Goal: Information Seeking & Learning: Check status

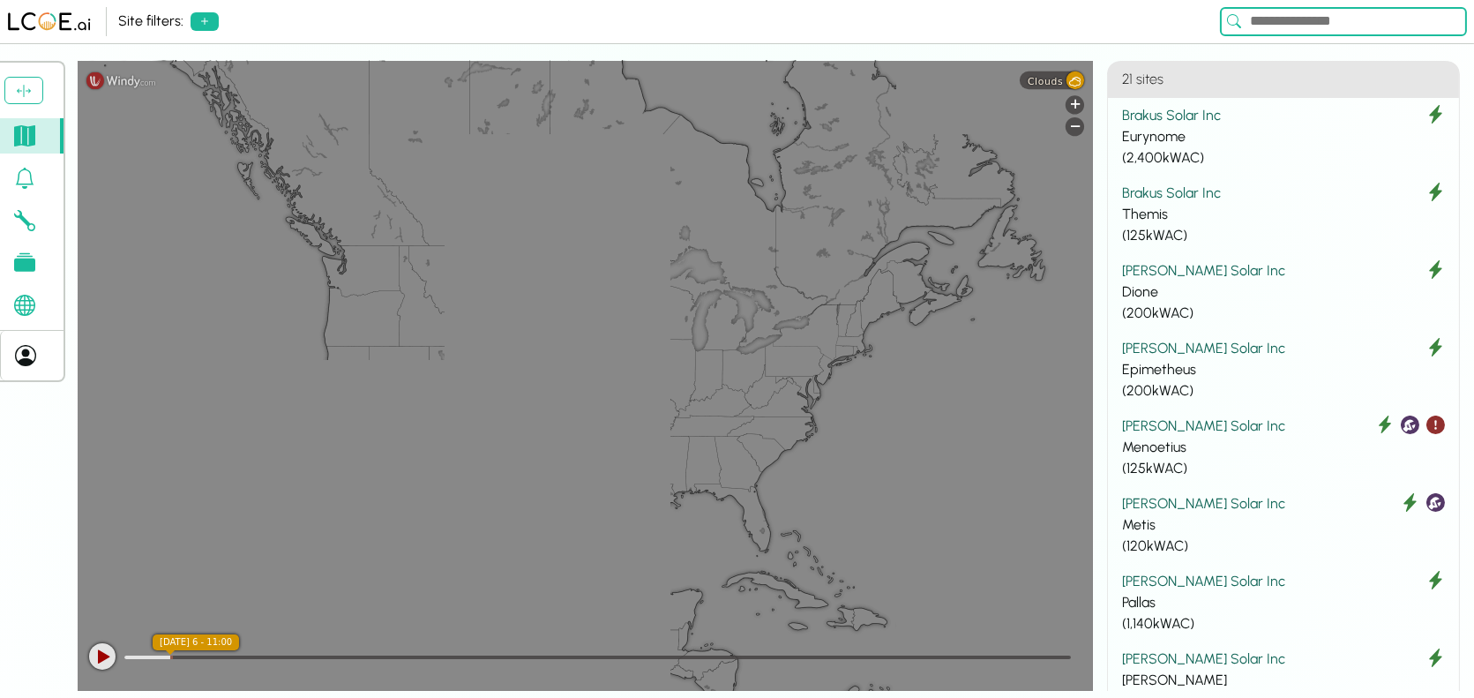
click at [265, 23] on div "Site filters:" at bounding box center [665, 21] width 1095 height 21
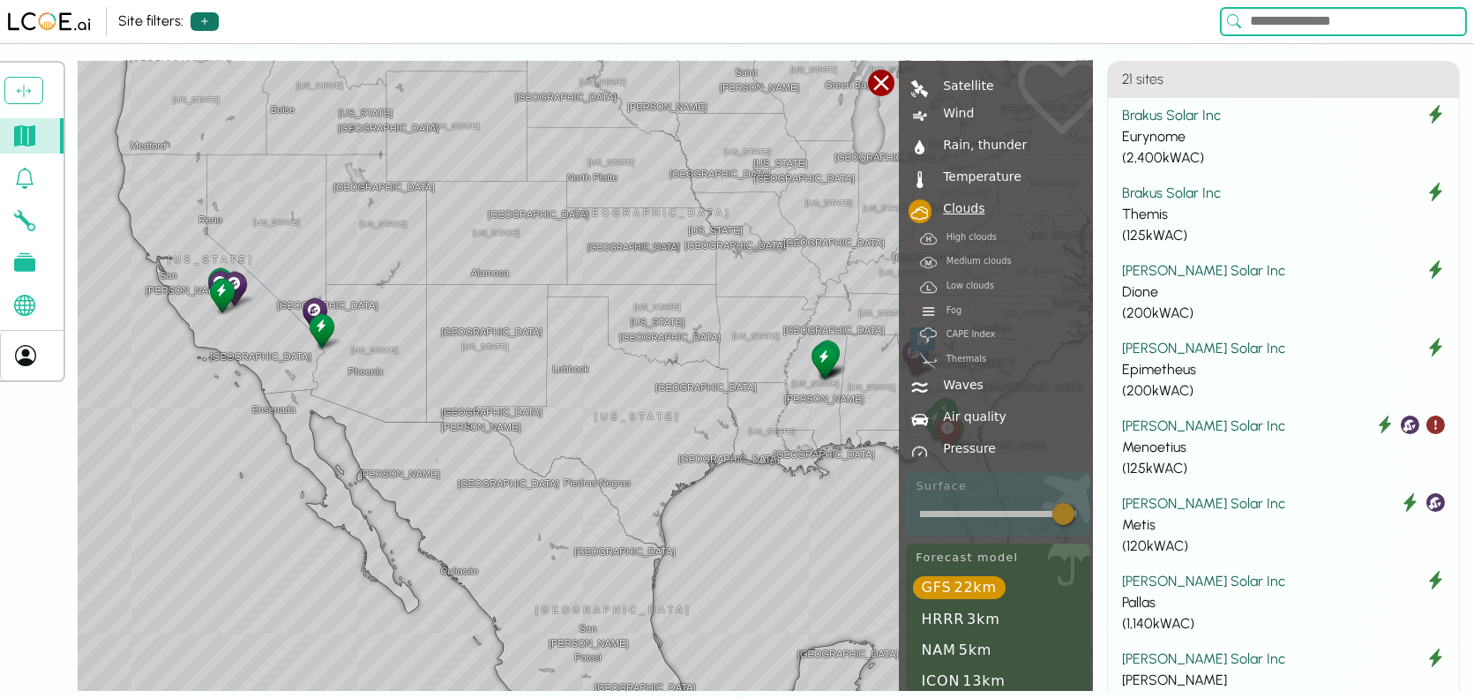
click at [196, 29] on button at bounding box center [205, 21] width 28 height 19
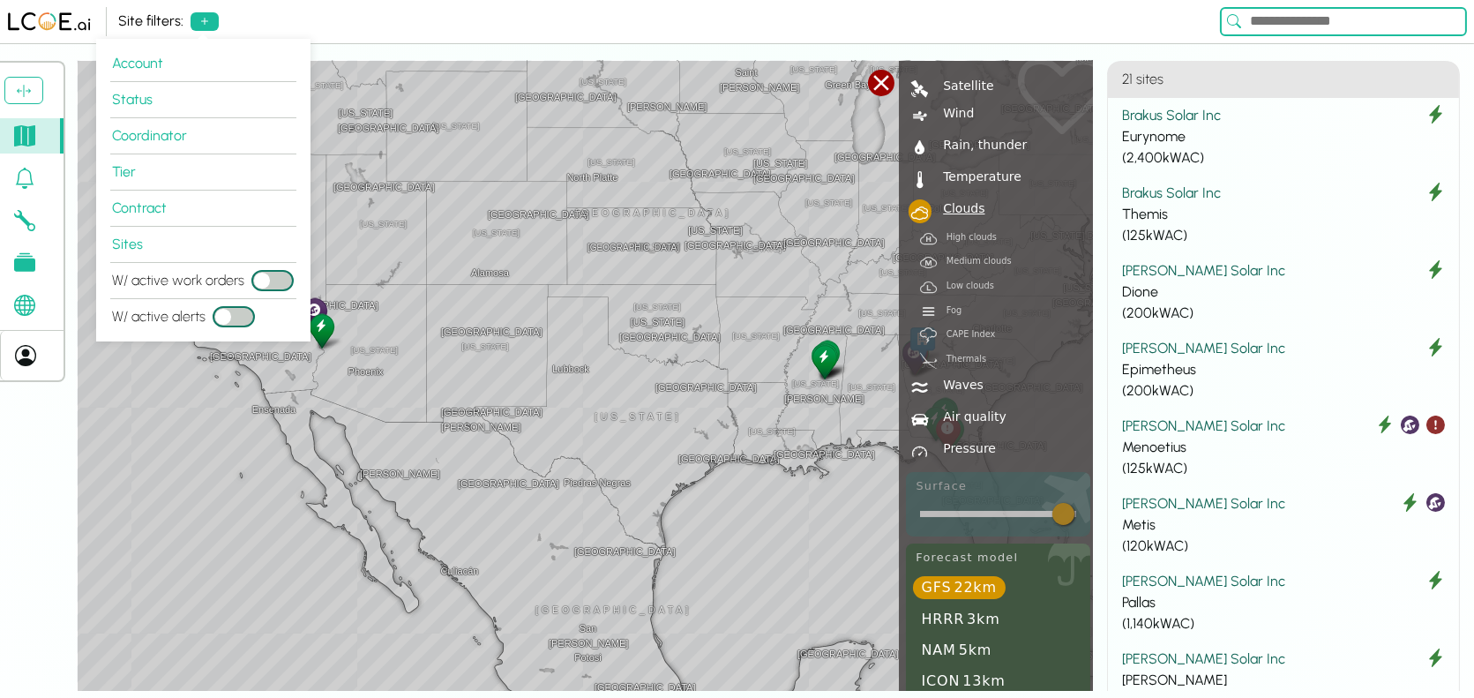
click at [346, 41] on div "Site filters:" at bounding box center [737, 22] width 1474 height 44
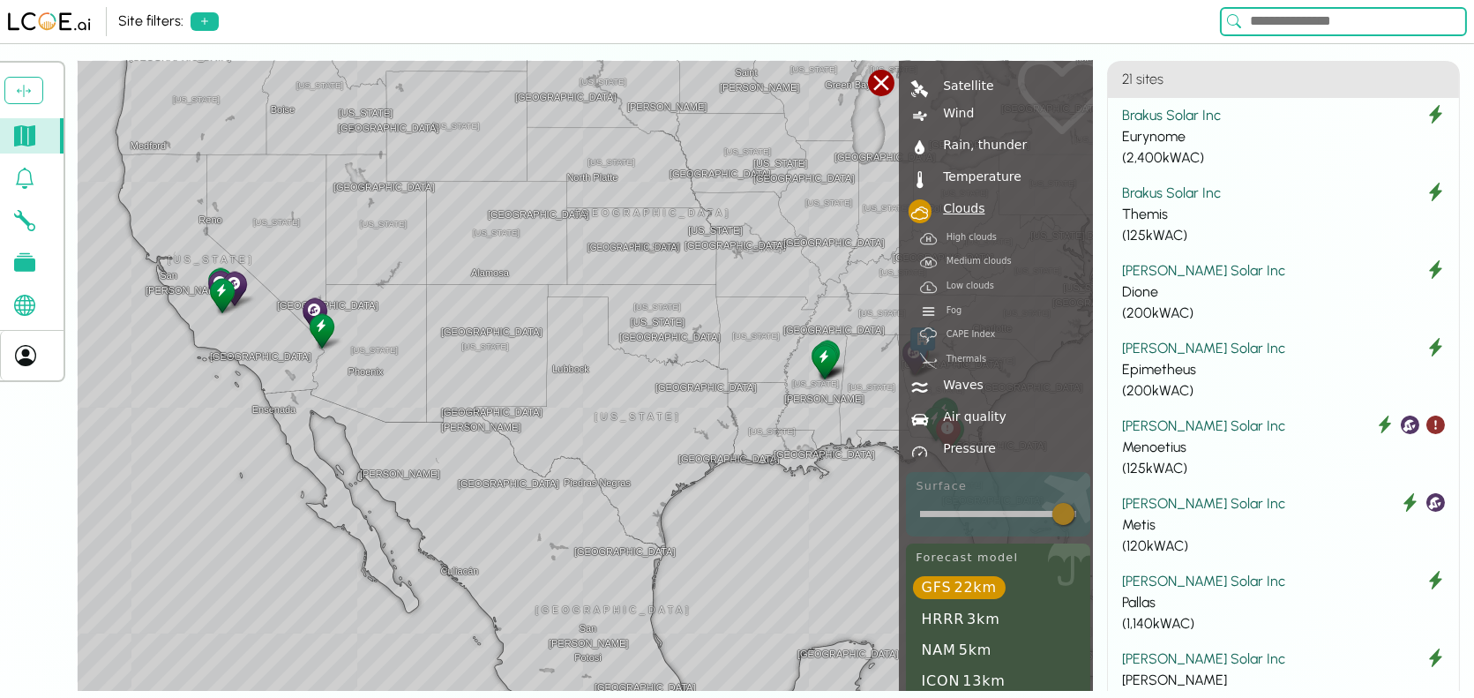
click at [881, 83] on div at bounding box center [881, 83] width 26 height 26
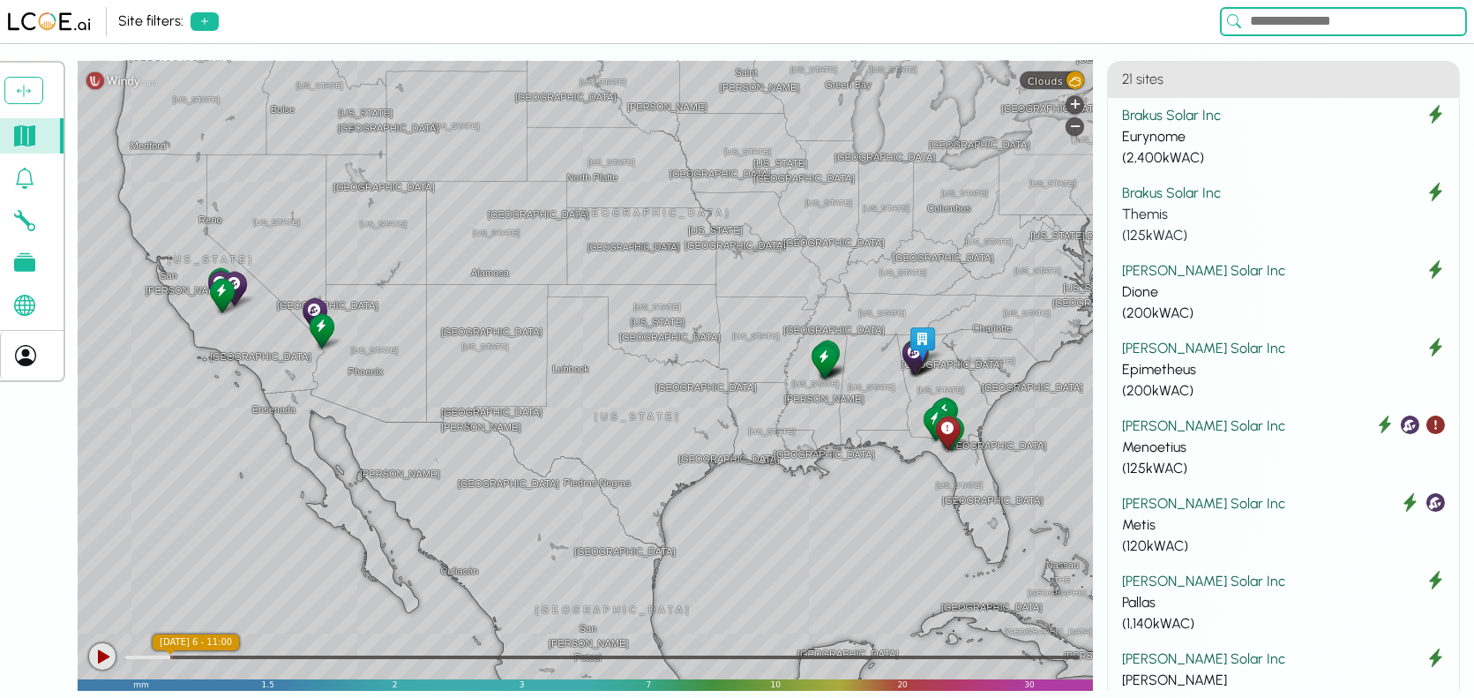
click at [1277, 217] on div "Themis" at bounding box center [1283, 214] width 323 height 21
click at [1257, 132] on div "Eurynome" at bounding box center [1283, 136] width 323 height 21
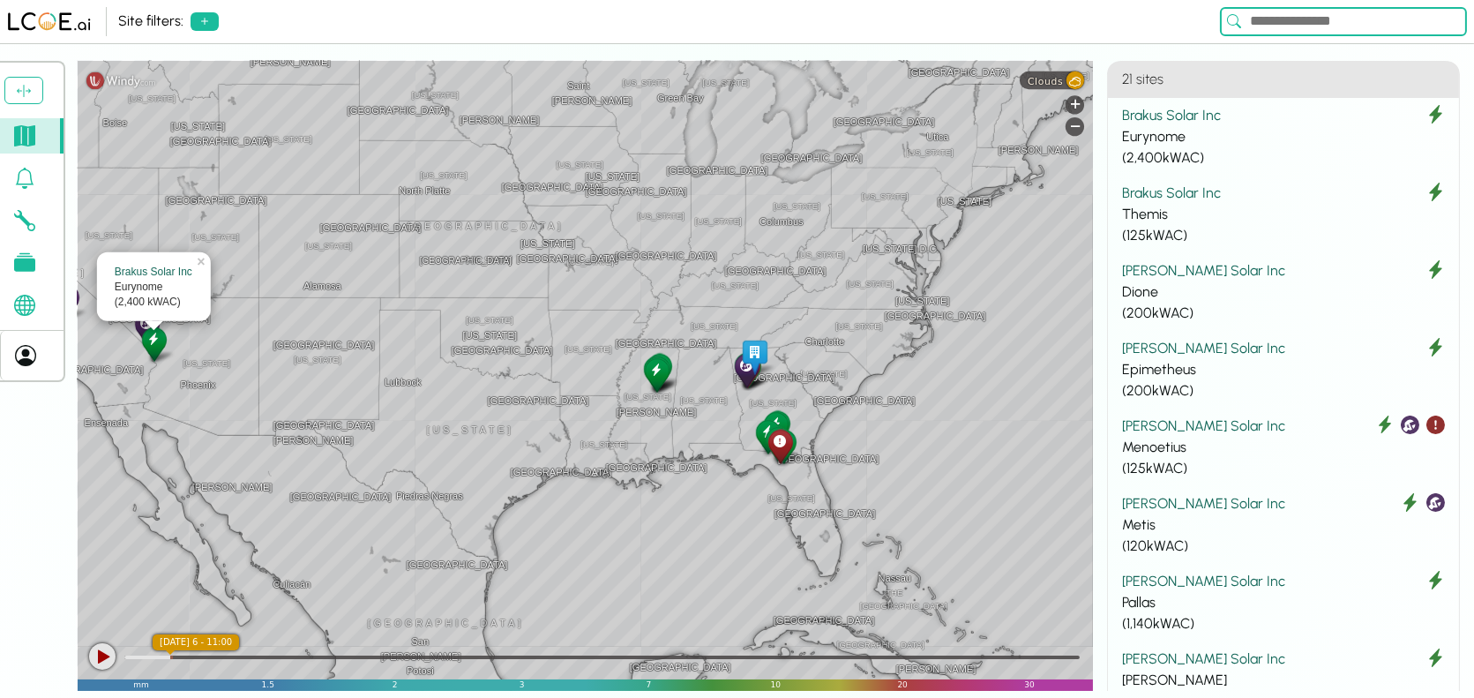
drag, startPoint x: 888, startPoint y: 384, endPoint x: 718, endPoint y: 397, distance: 170.8
click at [718, 396] on div "[GEOGRAPHIC_DATA] [GEOGRAPHIC_DATA] [GEOGRAPHIC_DATA] [US_STATE] [US_STATE] [GE…" at bounding box center [585, 376] width 1015 height 630
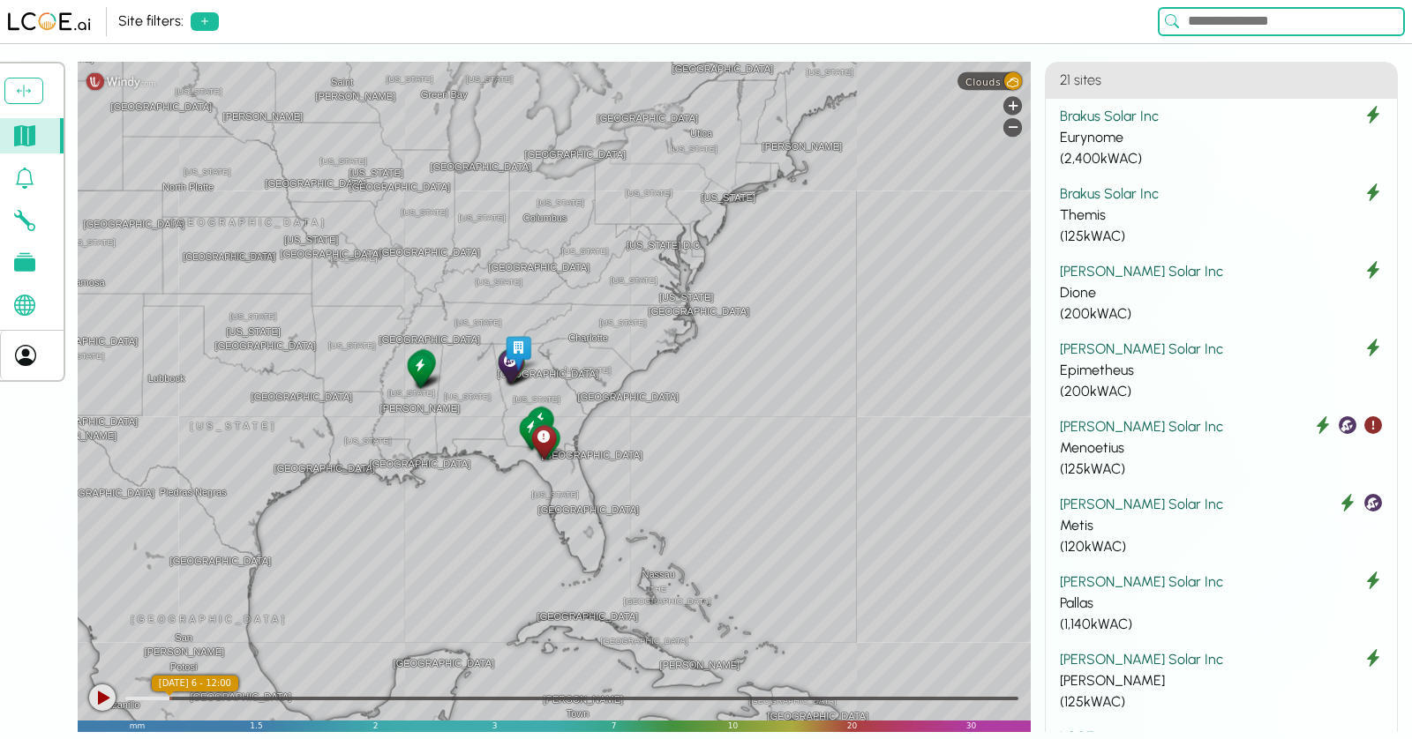
drag, startPoint x: 628, startPoint y: 254, endPoint x: 255, endPoint y: 241, distance: 373.4
click at [255, 241] on div "[GEOGRAPHIC_DATA] [GEOGRAPHIC_DATA] [GEOGRAPHIC_DATA] [US_STATE] [US_STATE] [GE…" at bounding box center [554, 397] width 953 height 670
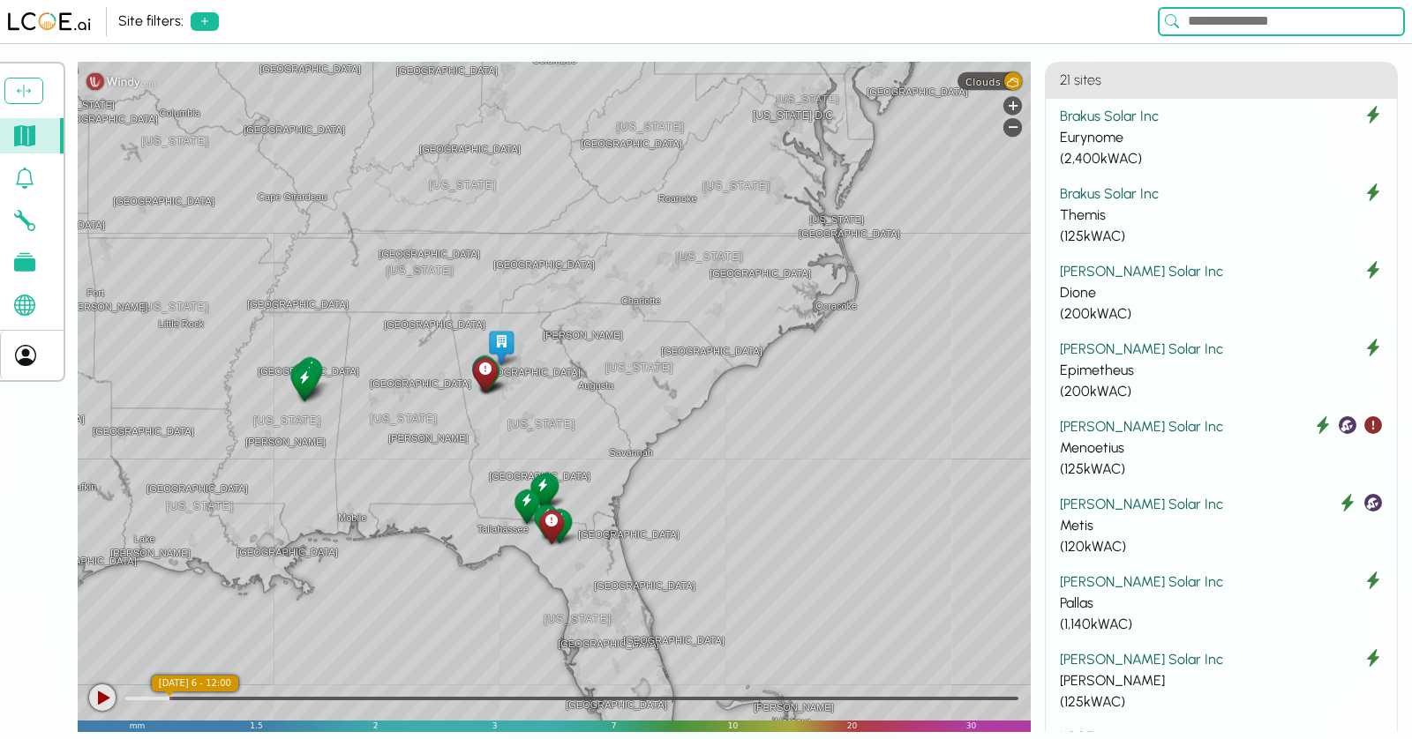
drag, startPoint x: 517, startPoint y: 381, endPoint x: 348, endPoint y: 326, distance: 177.2
click at [348, 326] on div "[GEOGRAPHIC_DATA] [US_STATE] [GEOGRAPHIC_DATA] [GEOGRAPHIC_DATA] [GEOGRAPHIC_DA…" at bounding box center [554, 397] width 953 height 670
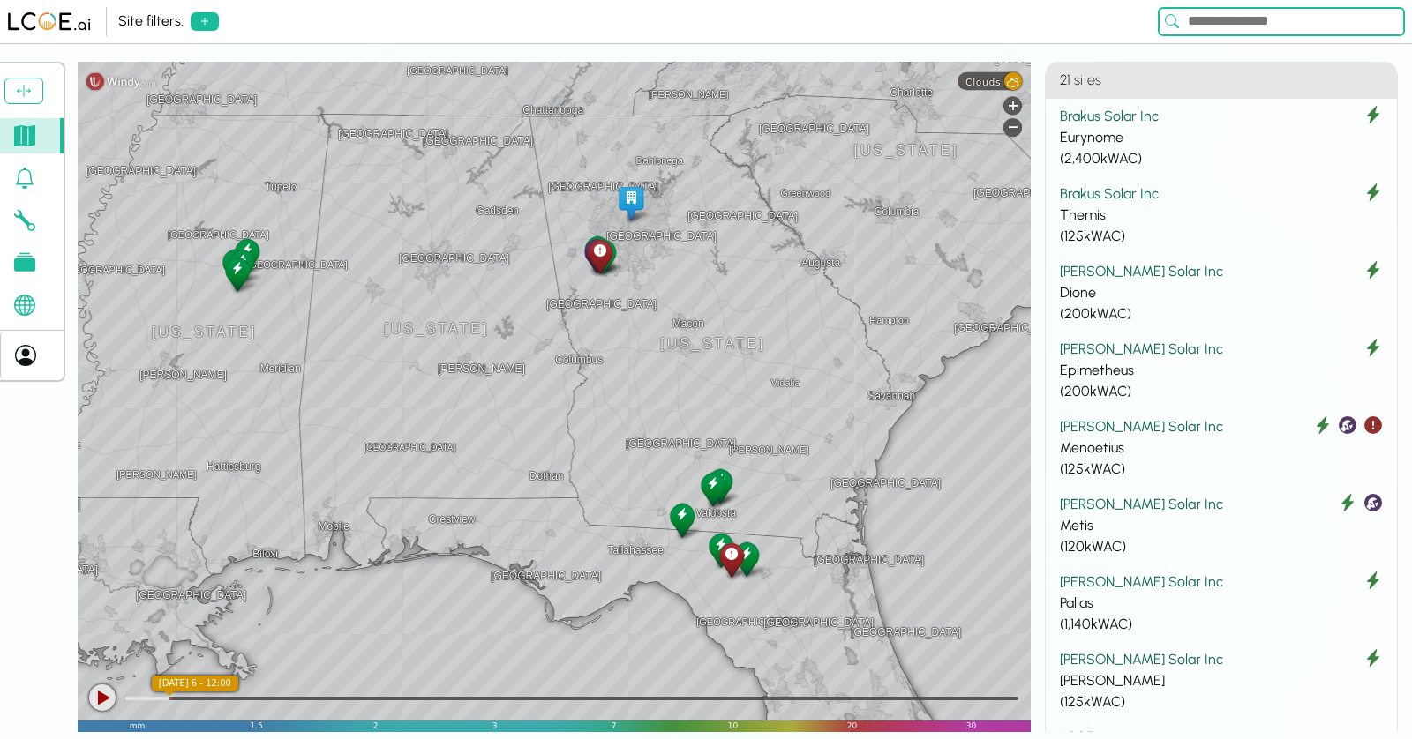
drag, startPoint x: 421, startPoint y: 369, endPoint x: 404, endPoint y: 185, distance: 184.3
click at [404, 185] on div "[GEOGRAPHIC_DATA] [GEOGRAPHIC_DATA] [US_STATE] [GEOGRAPHIC_DATA] [GEOGRAPHIC_DA…" at bounding box center [554, 397] width 953 height 670
click at [991, 82] on span "Clouds" at bounding box center [982, 81] width 35 height 11
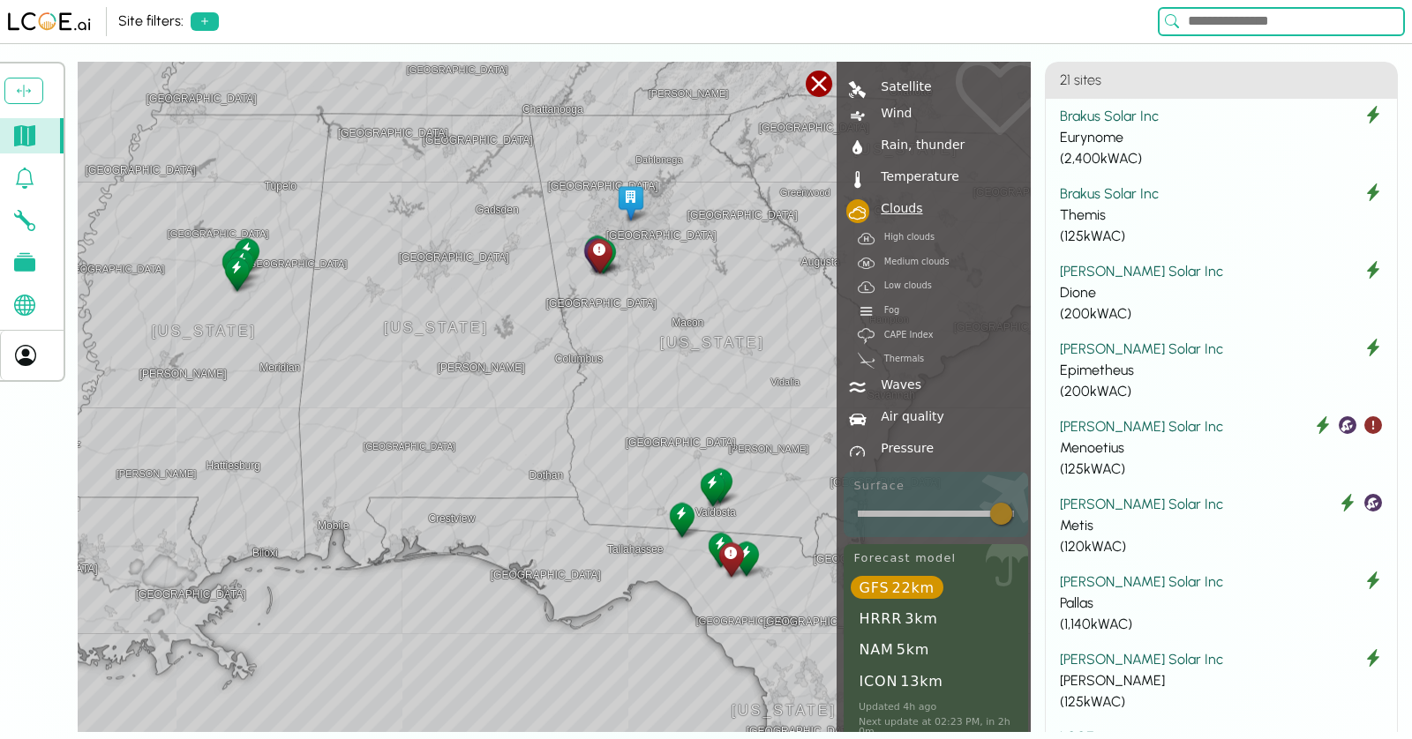
click at [406, 450] on div "[GEOGRAPHIC_DATA] [GEOGRAPHIC_DATA] [US_STATE] [GEOGRAPHIC_DATA] [GEOGRAPHIC_DA…" at bounding box center [554, 397] width 953 height 670
click at [825, 85] on div at bounding box center [818, 84] width 26 height 26
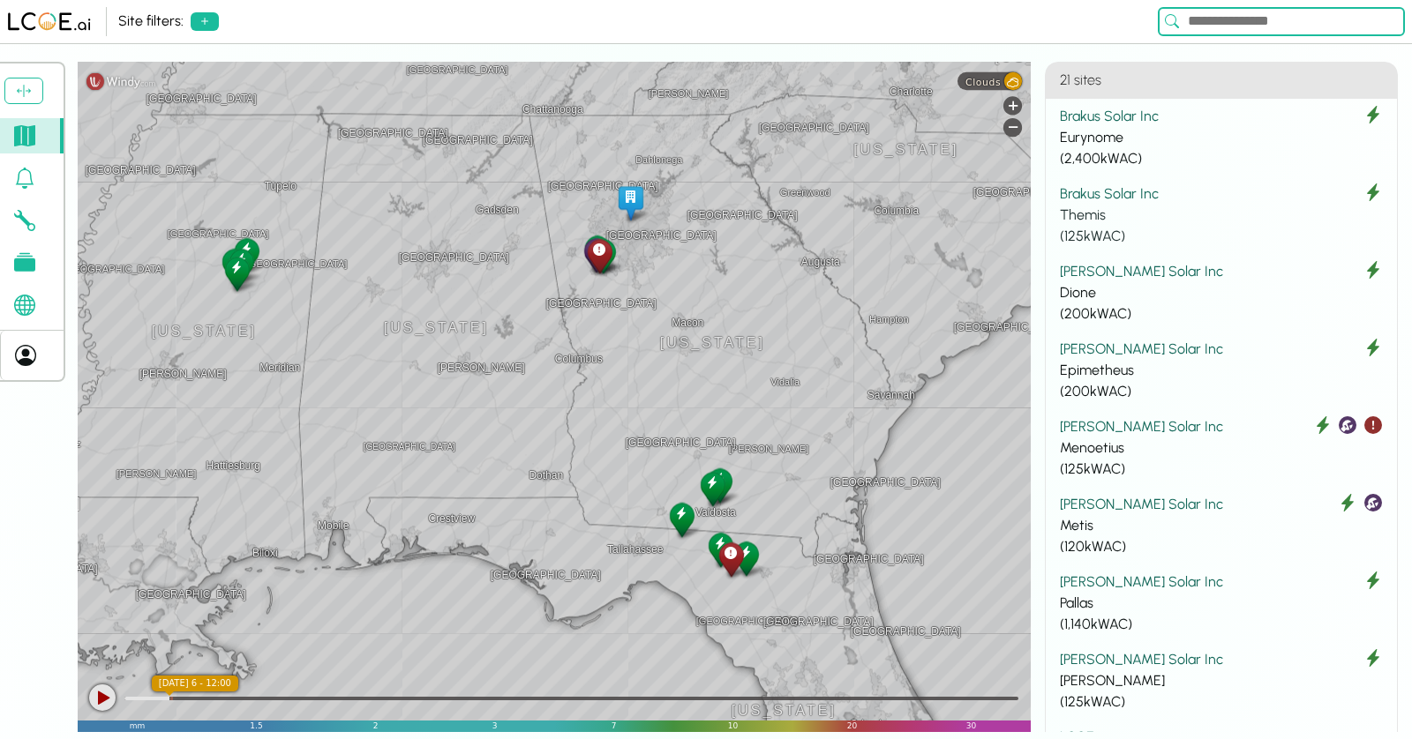
click at [1262, 205] on div "Themis" at bounding box center [1221, 215] width 323 height 21
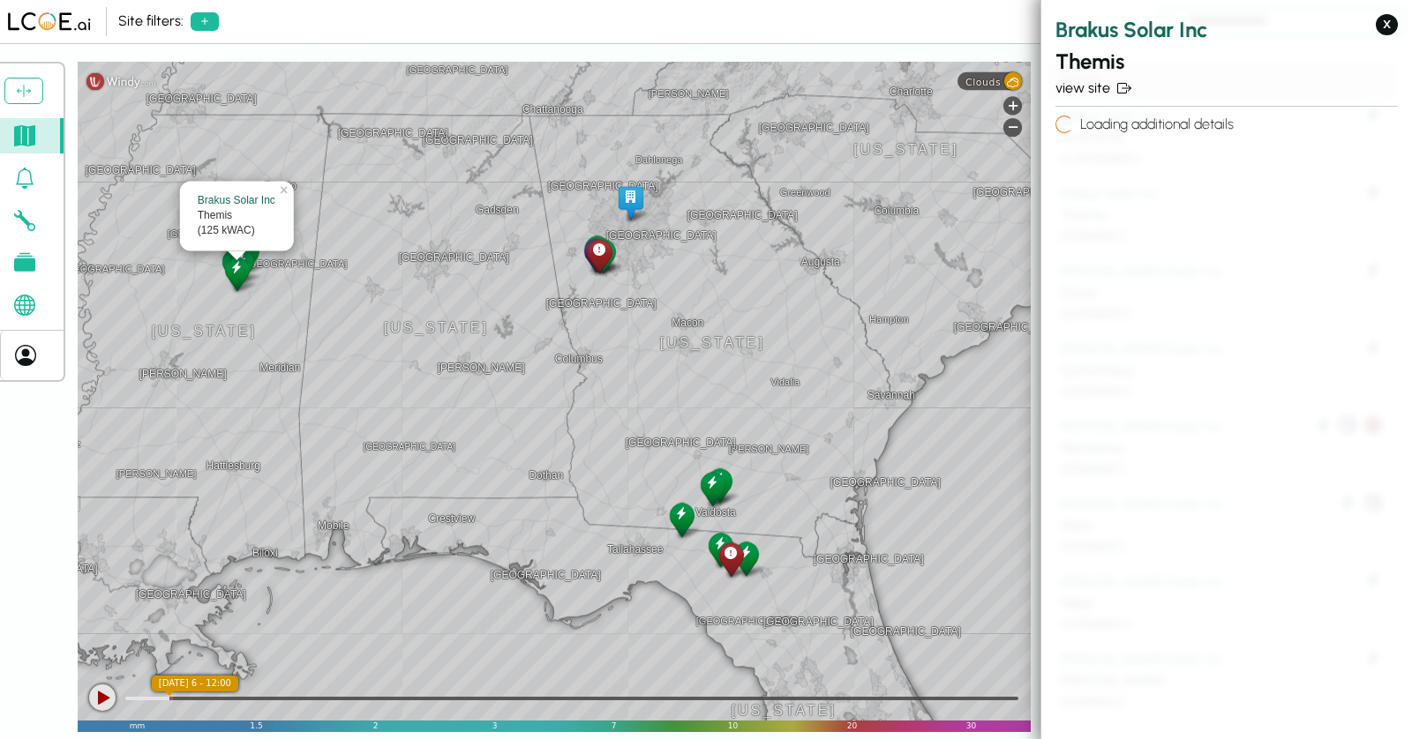
click at [296, 25] on div "Site filters:" at bounding box center [634, 21] width 1032 height 21
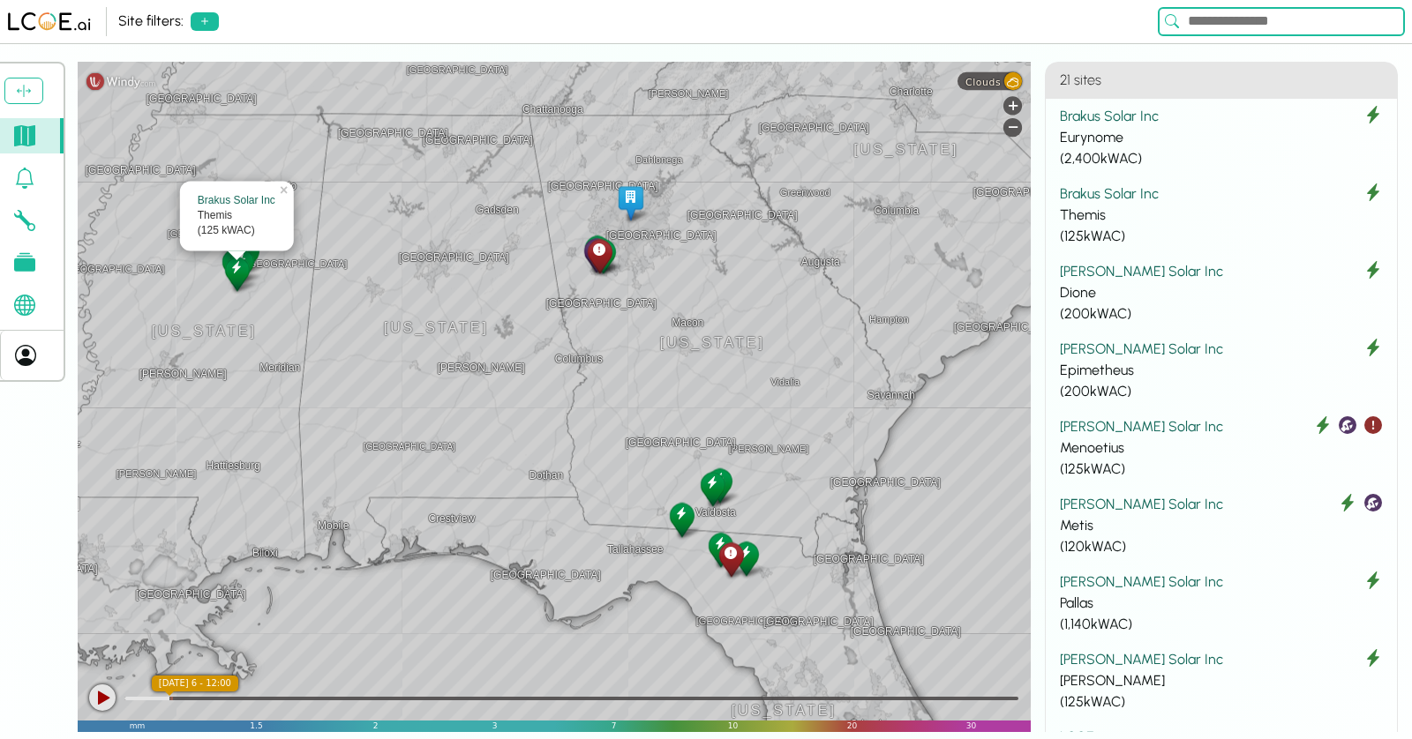
click at [168, 21] on div "Site filters:" at bounding box center [150, 21] width 65 height 21
click at [202, 21] on icon at bounding box center [204, 21] width 7 height 7
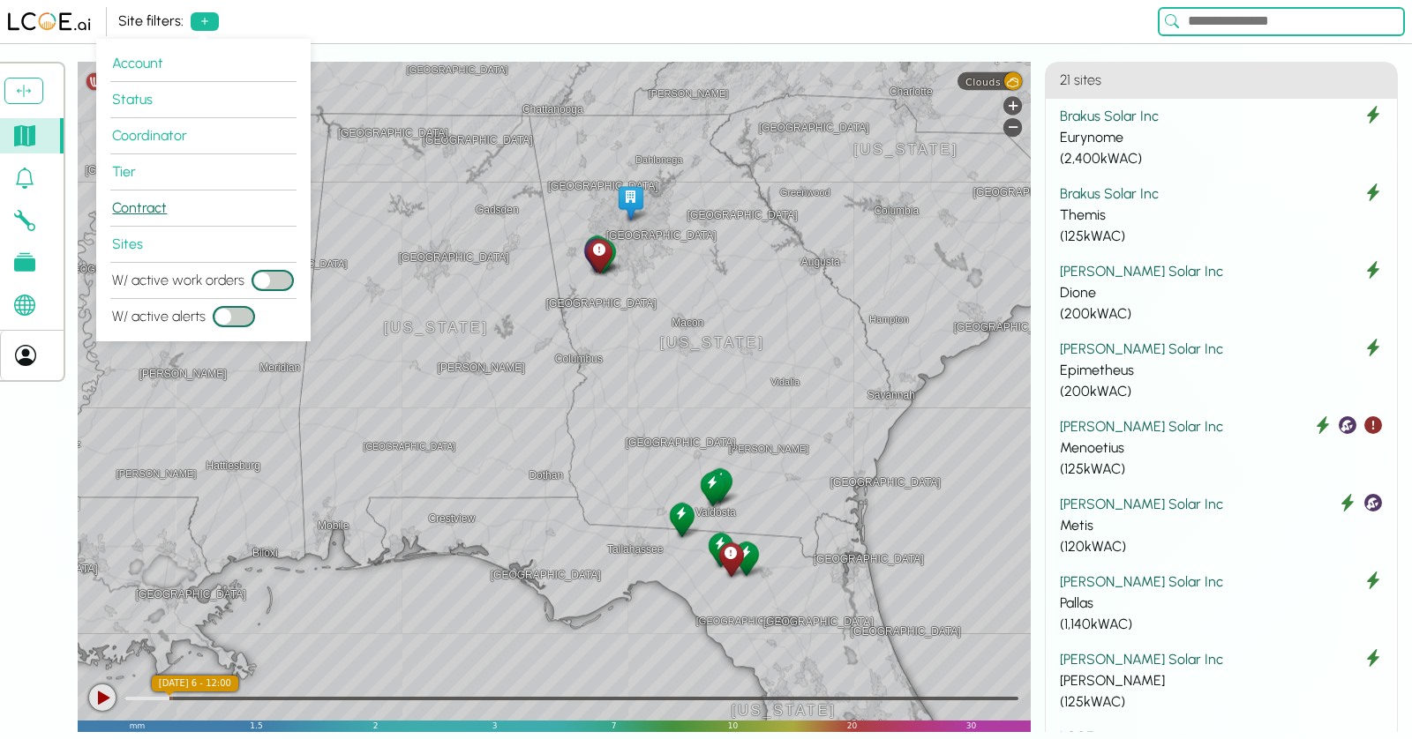
click at [206, 212] on button "Contract" at bounding box center [203, 209] width 186 height 36
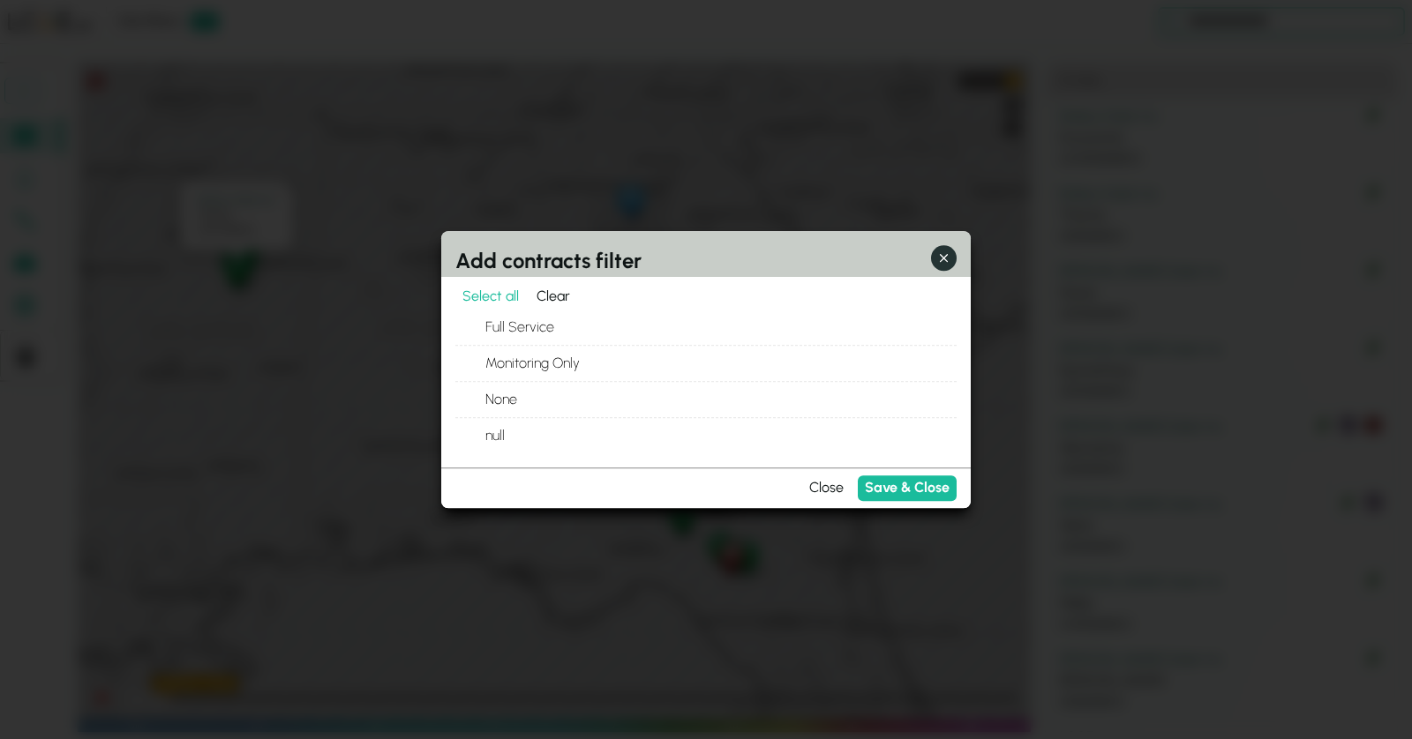
click at [947, 264] on icon "button" at bounding box center [943, 258] width 19 height 19
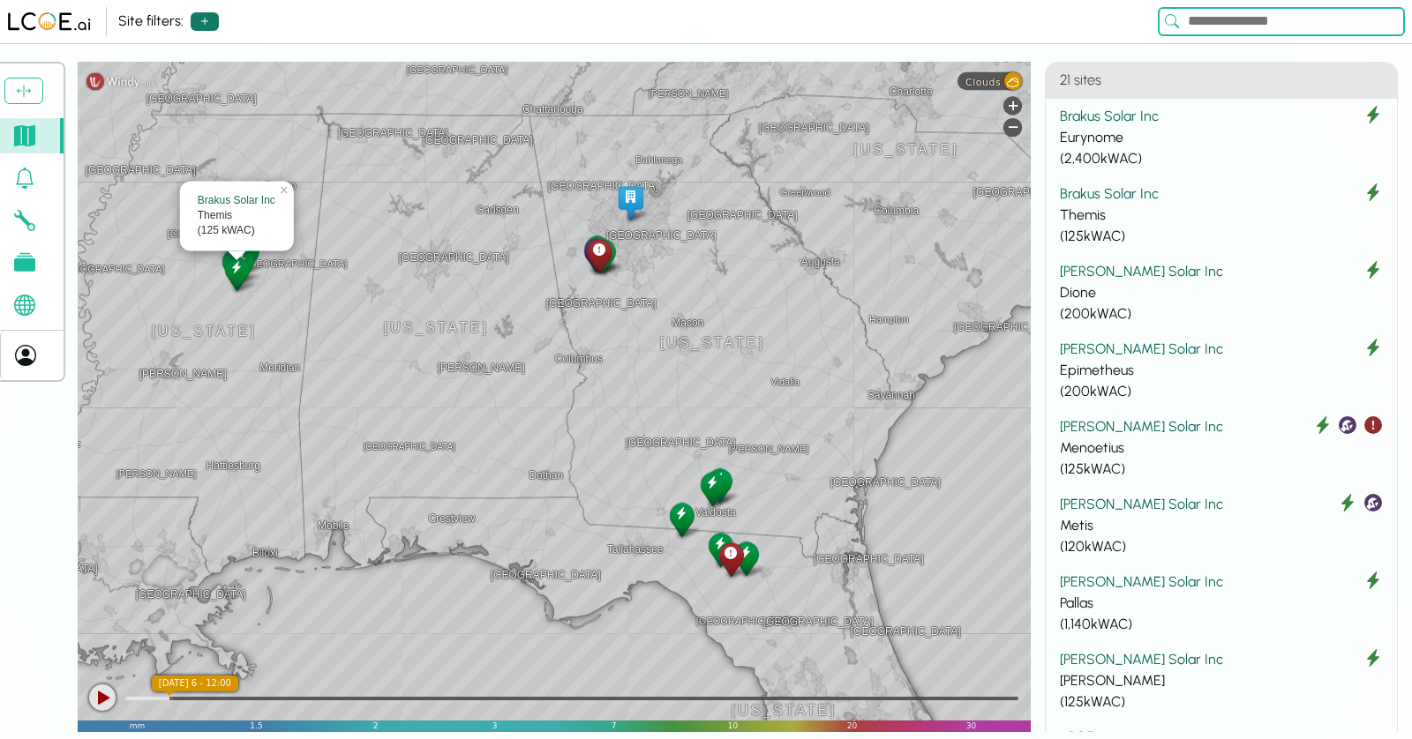
click at [212, 17] on button at bounding box center [205, 21] width 28 height 19
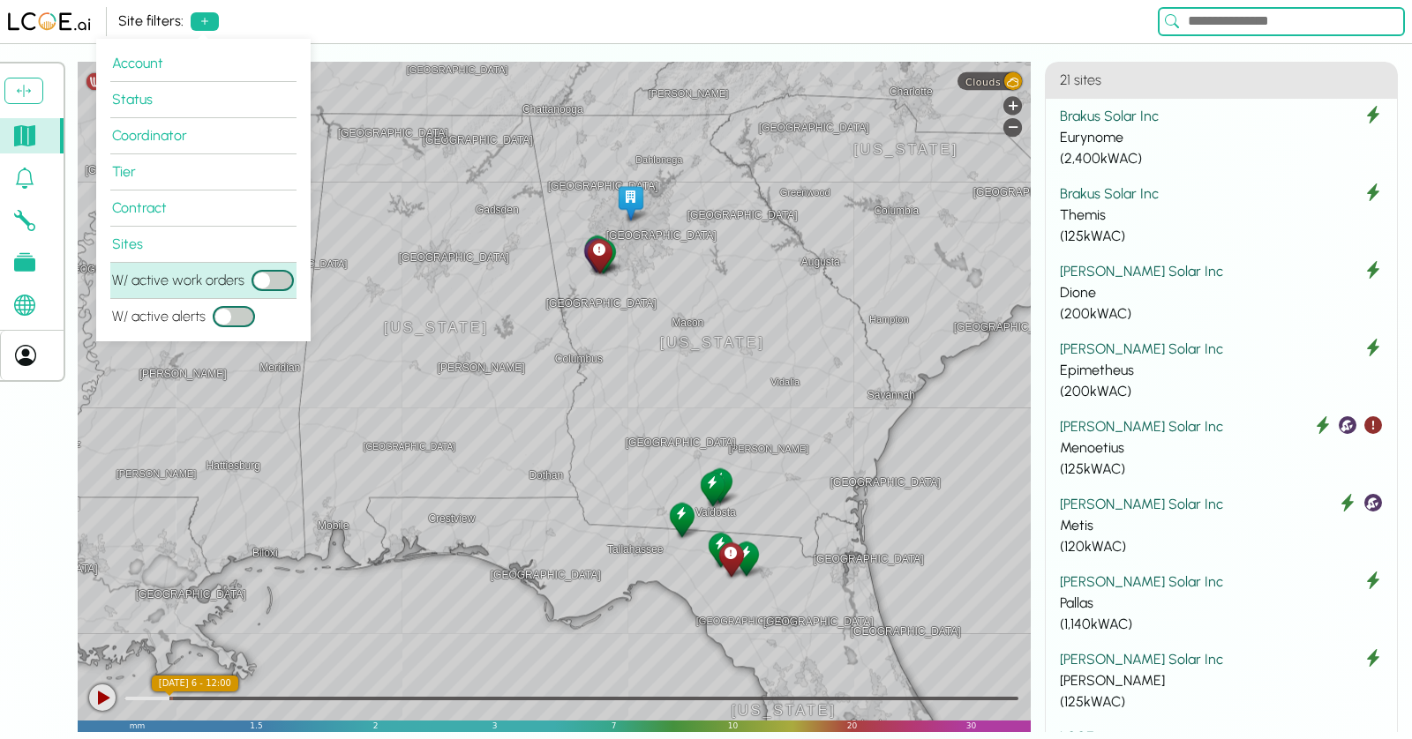
click at [282, 278] on button "W/ active work orders" at bounding box center [272, 280] width 42 height 21
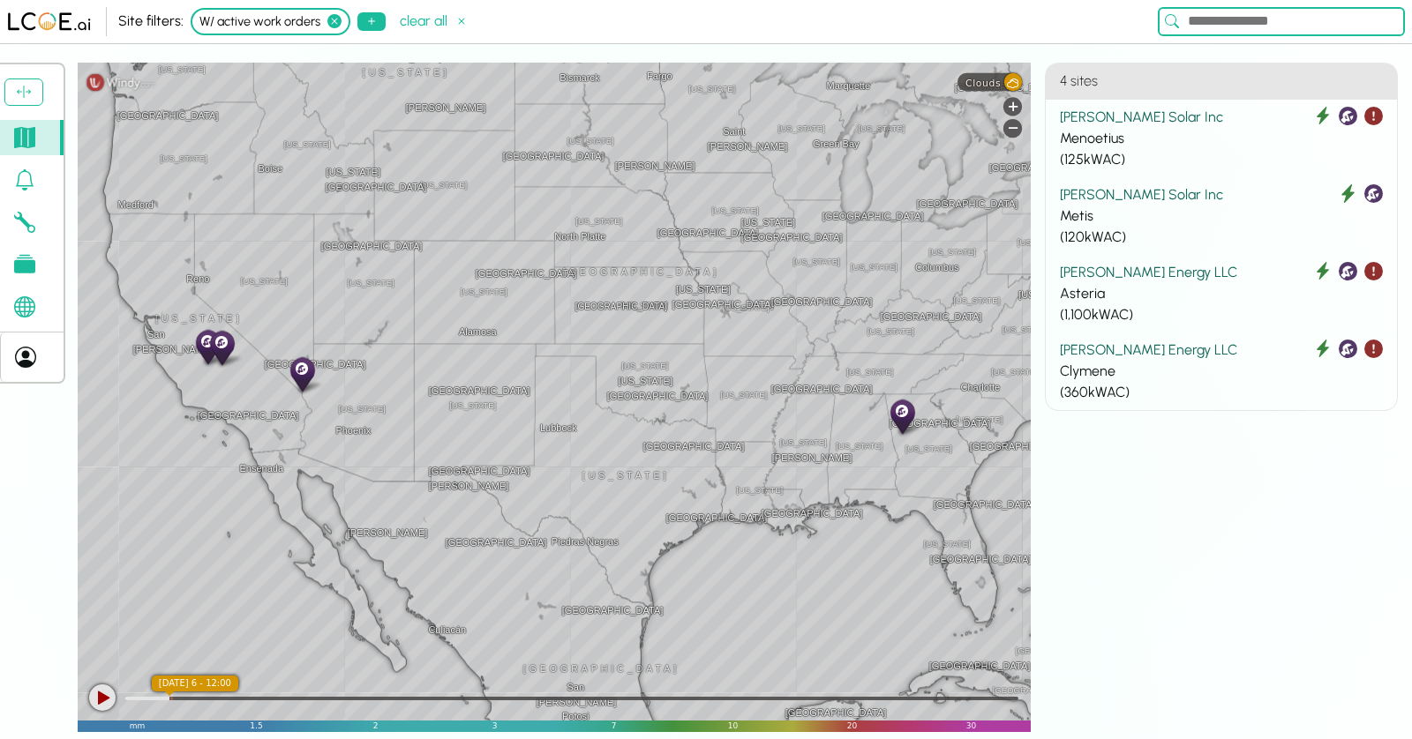
click at [328, 20] on icon at bounding box center [334, 21] width 14 height 14
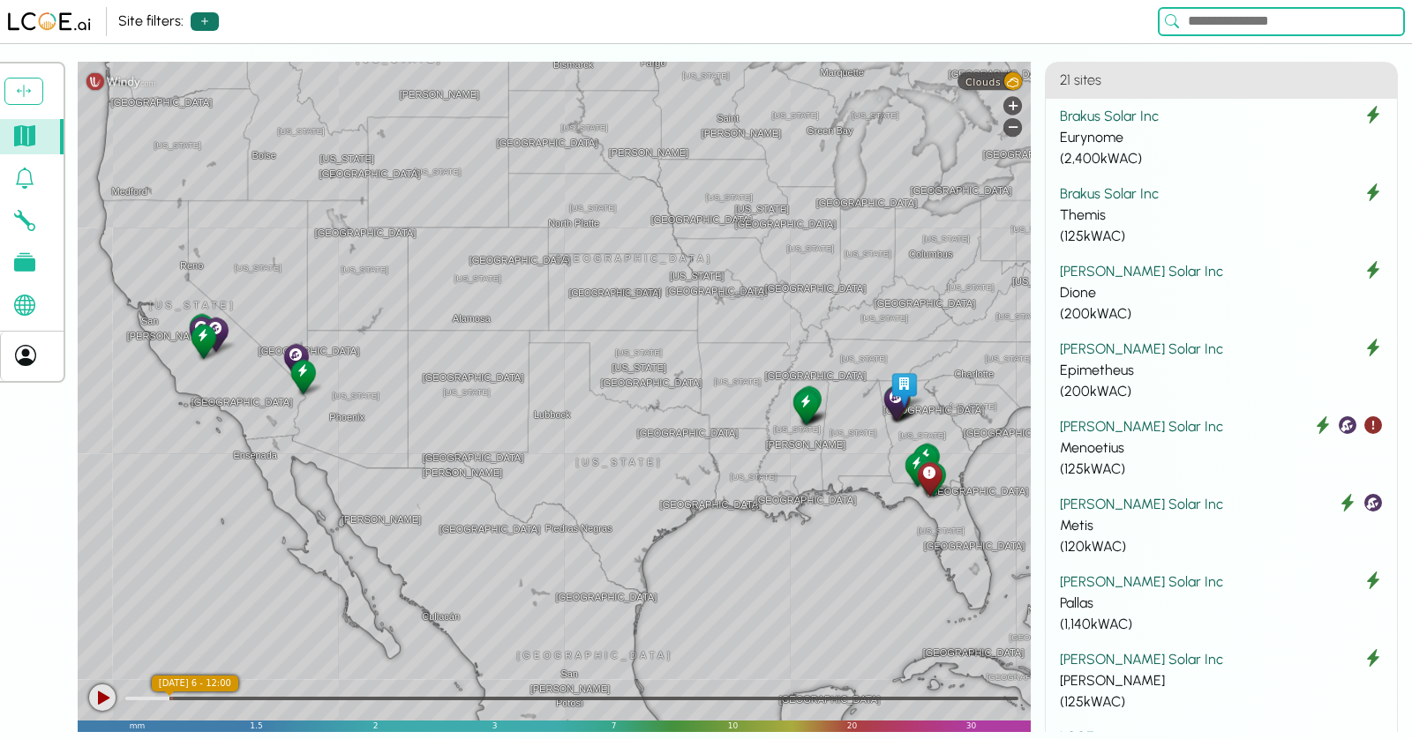
click at [194, 25] on button at bounding box center [205, 21] width 28 height 19
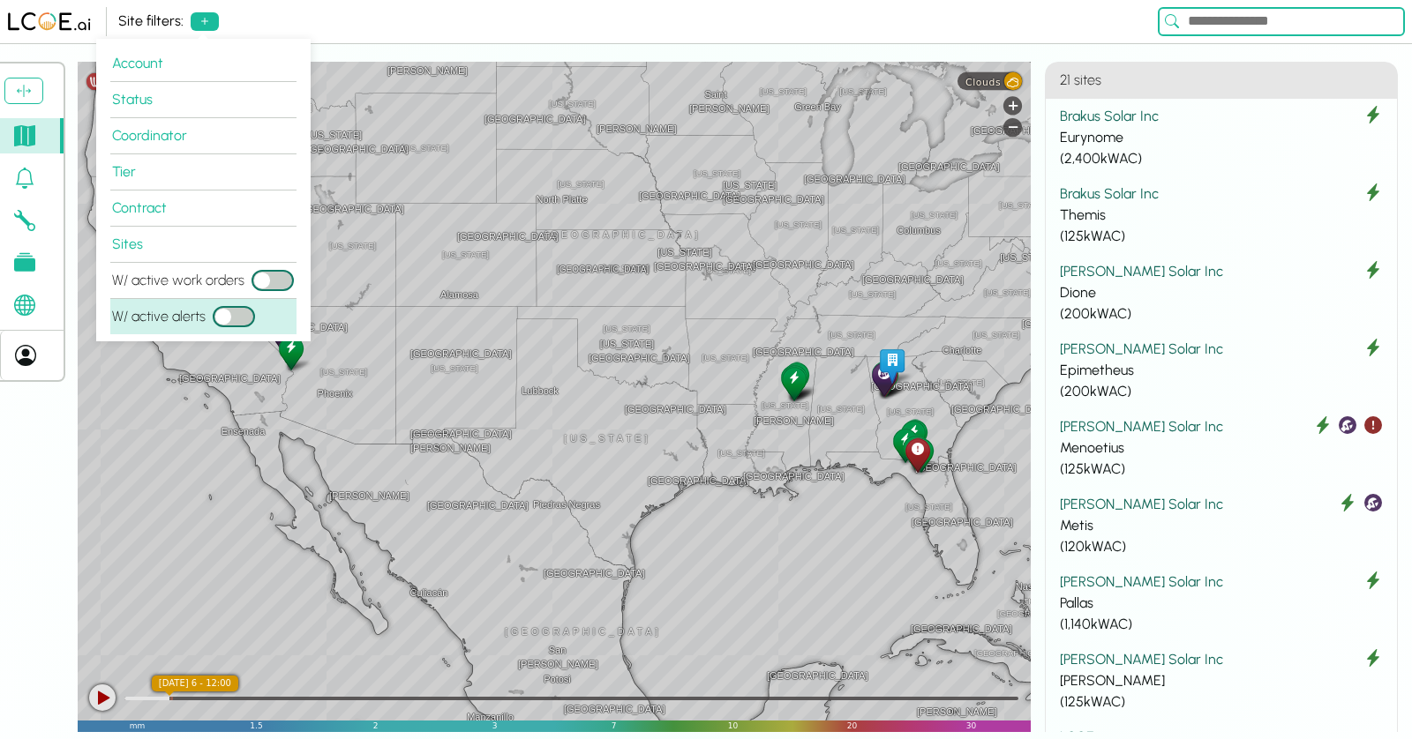
click at [230, 318] on button "W/ active alerts" at bounding box center [234, 316] width 42 height 21
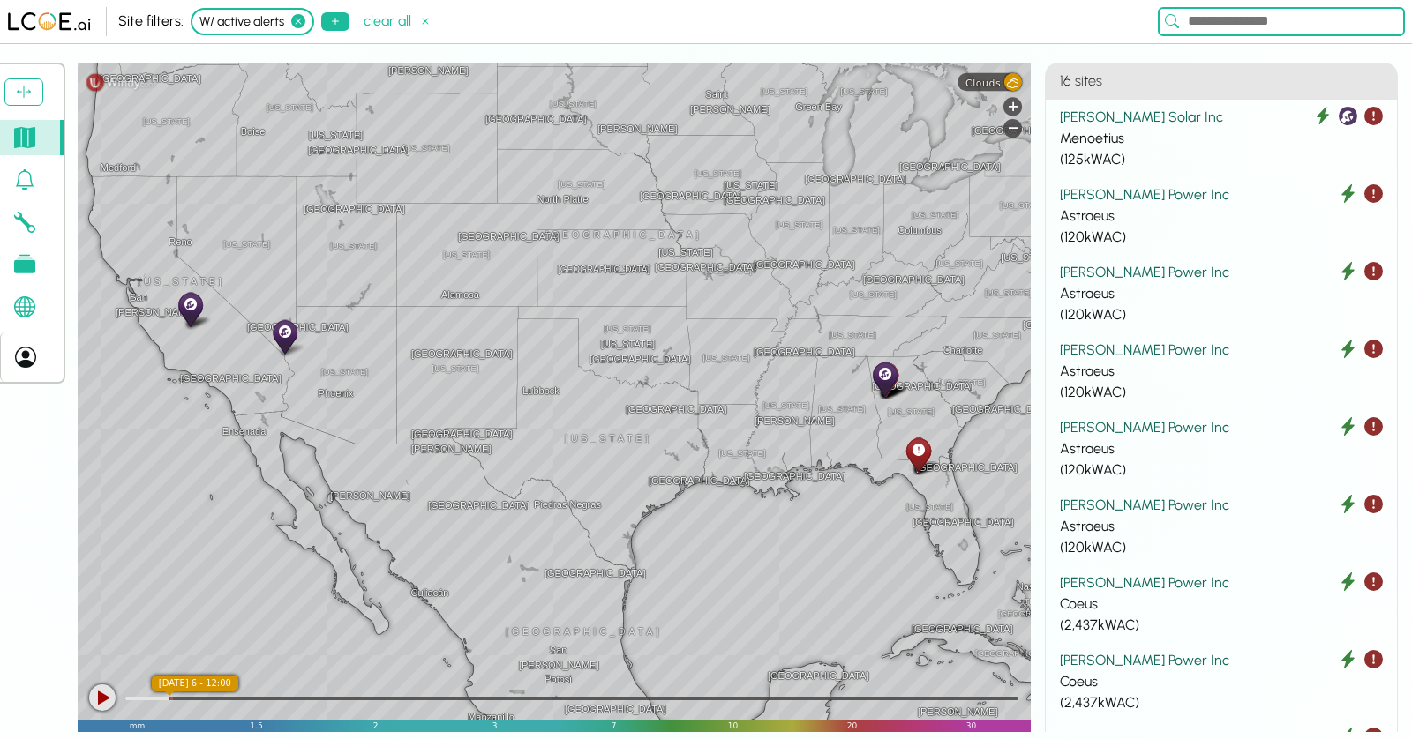
click at [297, 24] on icon at bounding box center [298, 21] width 14 height 14
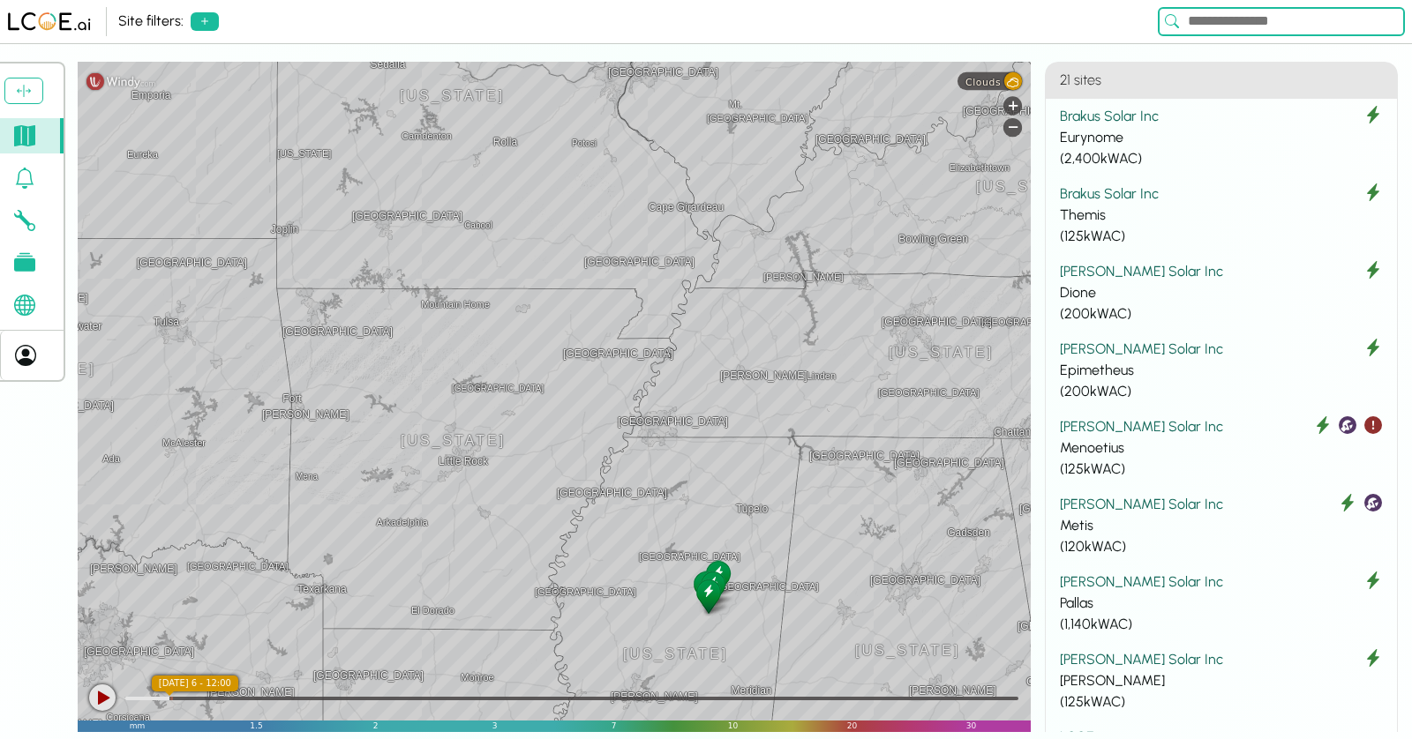
drag, startPoint x: 877, startPoint y: 376, endPoint x: 347, endPoint y: 128, distance: 585.3
click at [347, 128] on div "Mountain Home [GEOGRAPHIC_DATA] [GEOGRAPHIC_DATA] [GEOGRAPHIC_DATA] [GEOGRAPHIC…" at bounding box center [554, 397] width 953 height 670
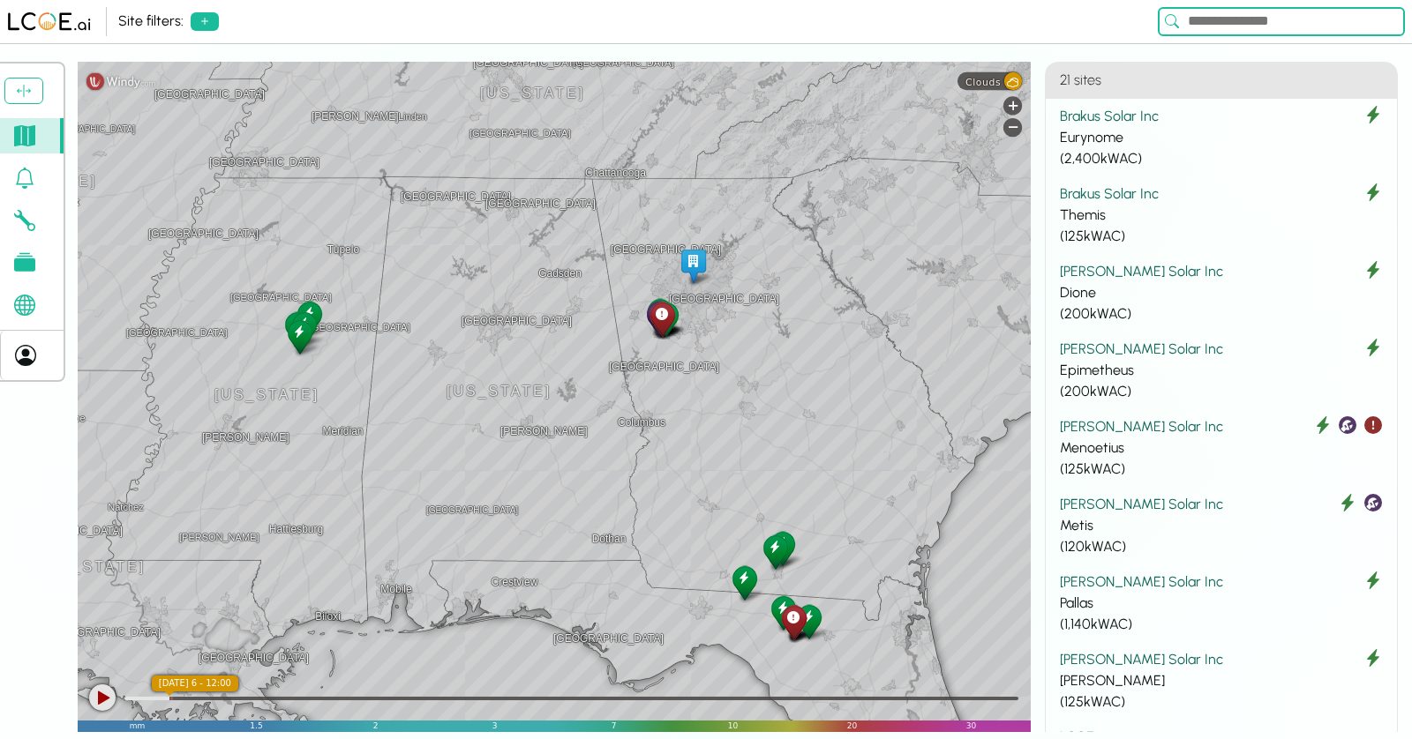
drag, startPoint x: 702, startPoint y: 368, endPoint x: 293, endPoint y: 109, distance: 484.6
click at [293, 109] on div "Mountain Home [GEOGRAPHIC_DATA] [GEOGRAPHIC_DATA] [GEOGRAPHIC_DATA] [GEOGRAPHIC…" at bounding box center [554, 397] width 953 height 670
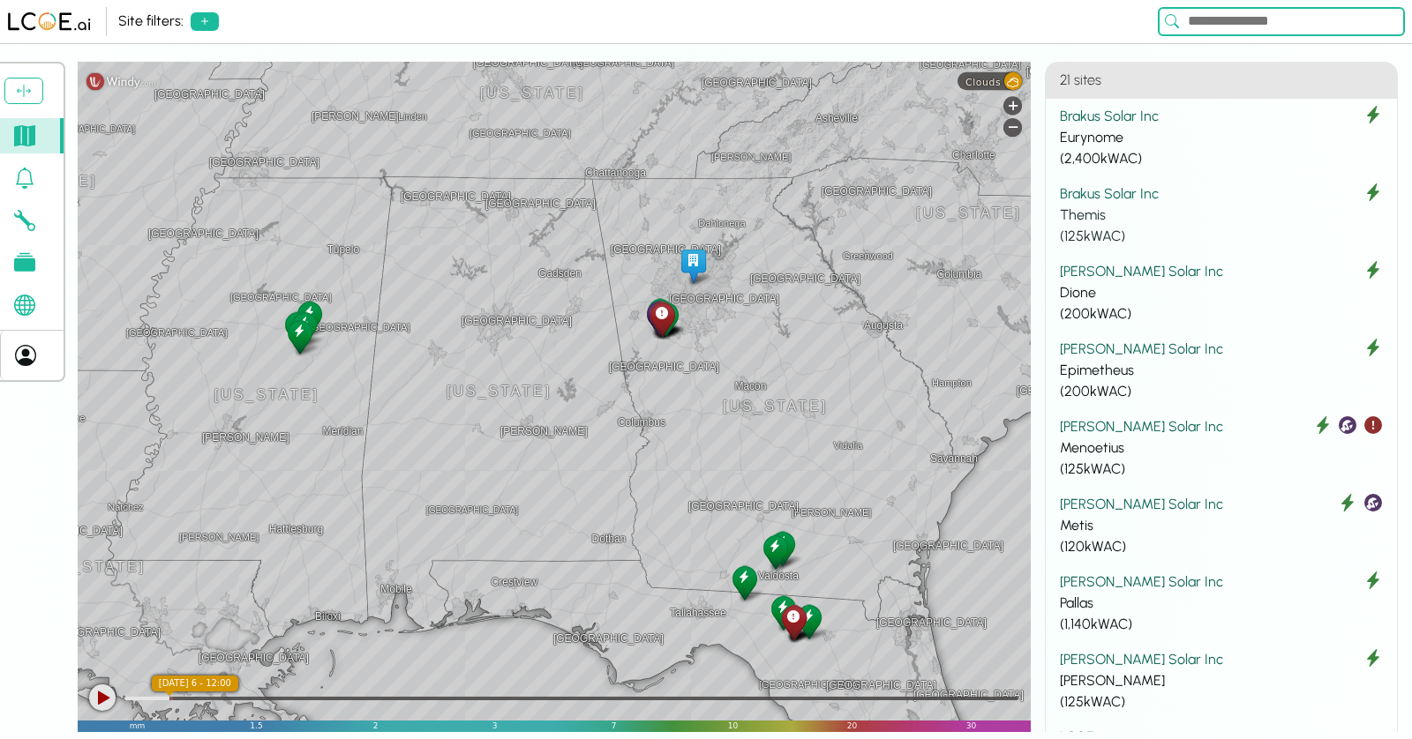
click at [1135, 199] on div "Brakus Solar Inc" at bounding box center [1221, 193] width 323 height 21
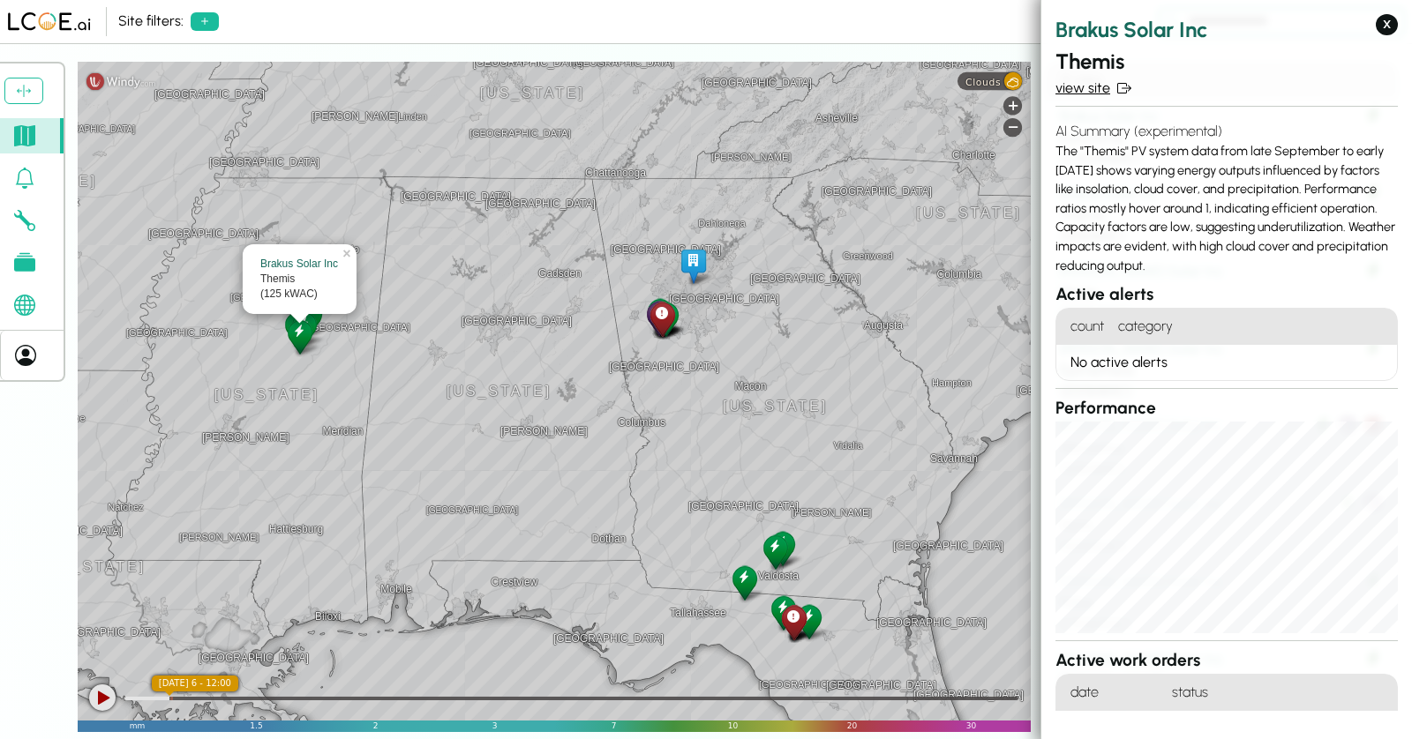
click at [1091, 78] on link "view site" at bounding box center [1226, 88] width 342 height 21
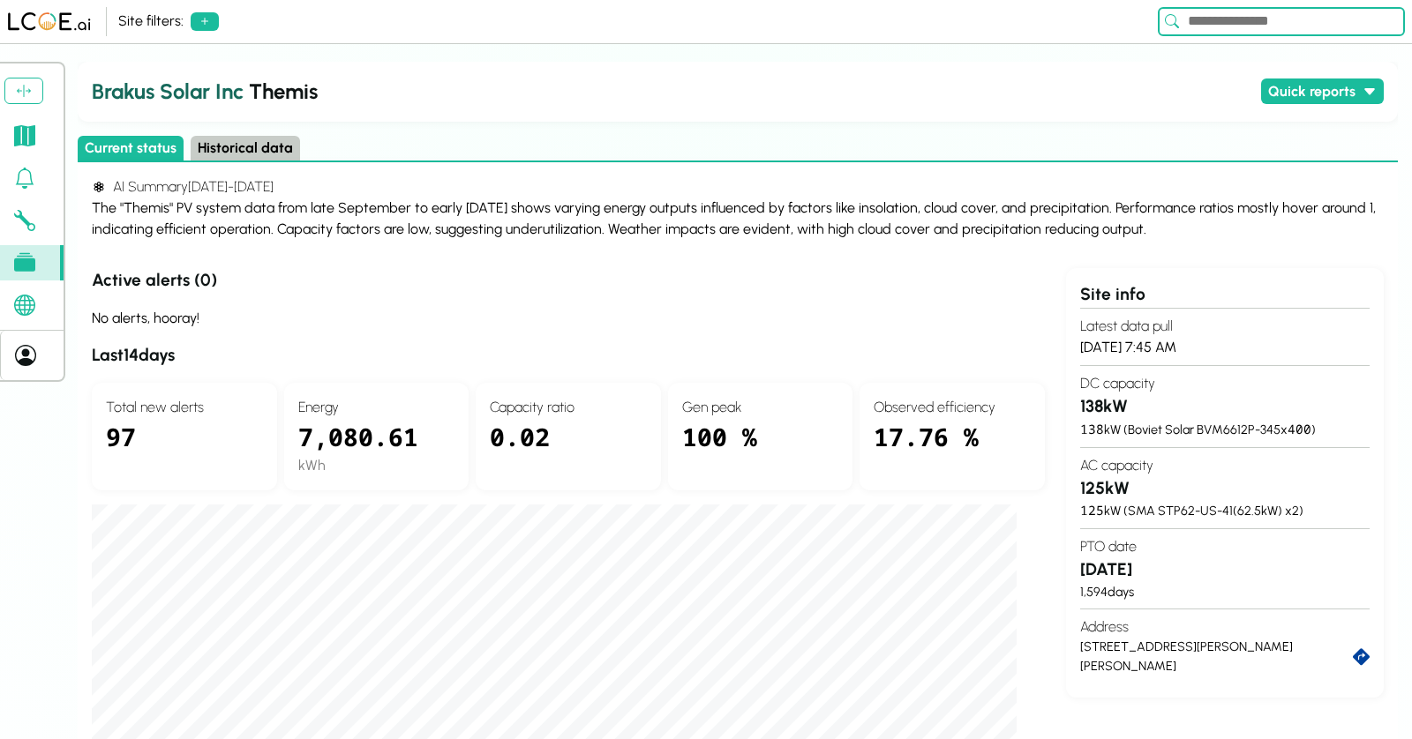
click at [234, 155] on button "Historical data" at bounding box center [245, 149] width 109 height 26
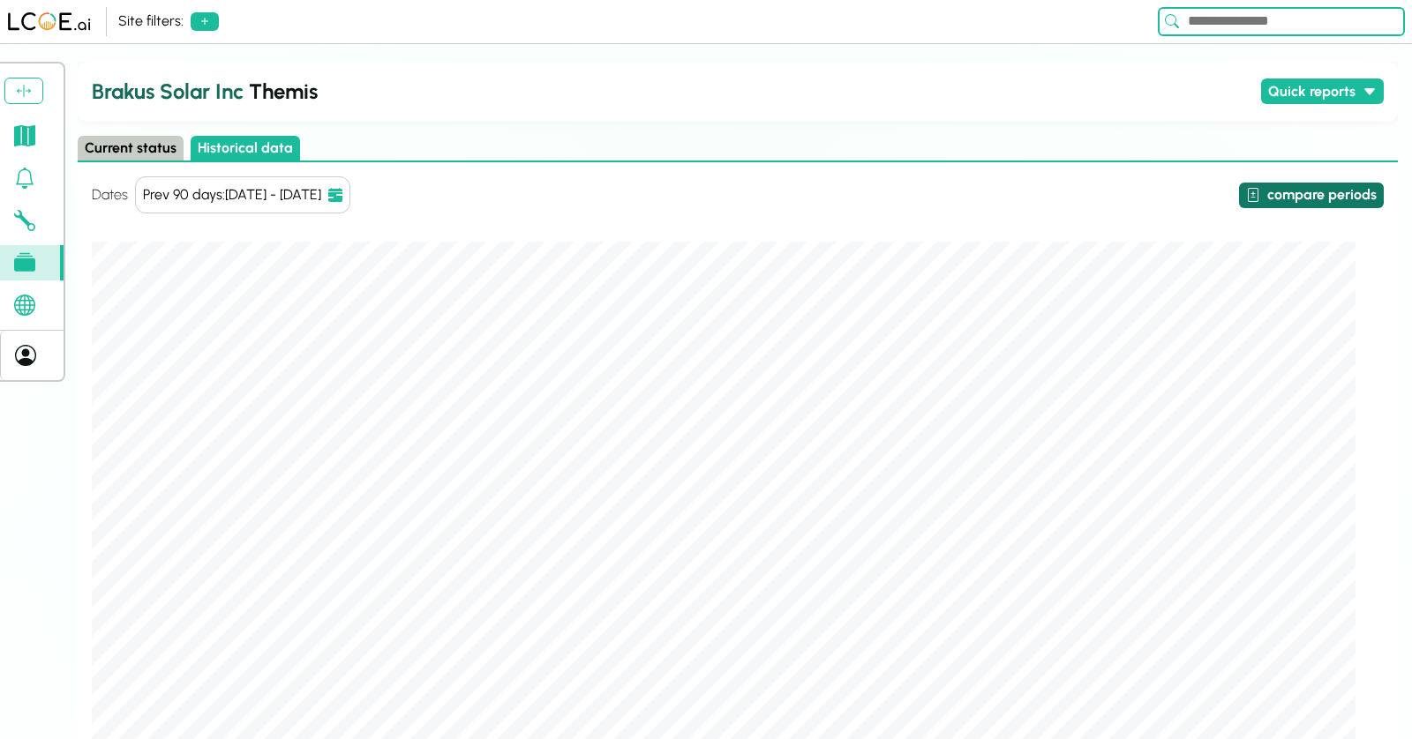
click at [1315, 193] on button "compare periods" at bounding box center [1311, 196] width 145 height 26
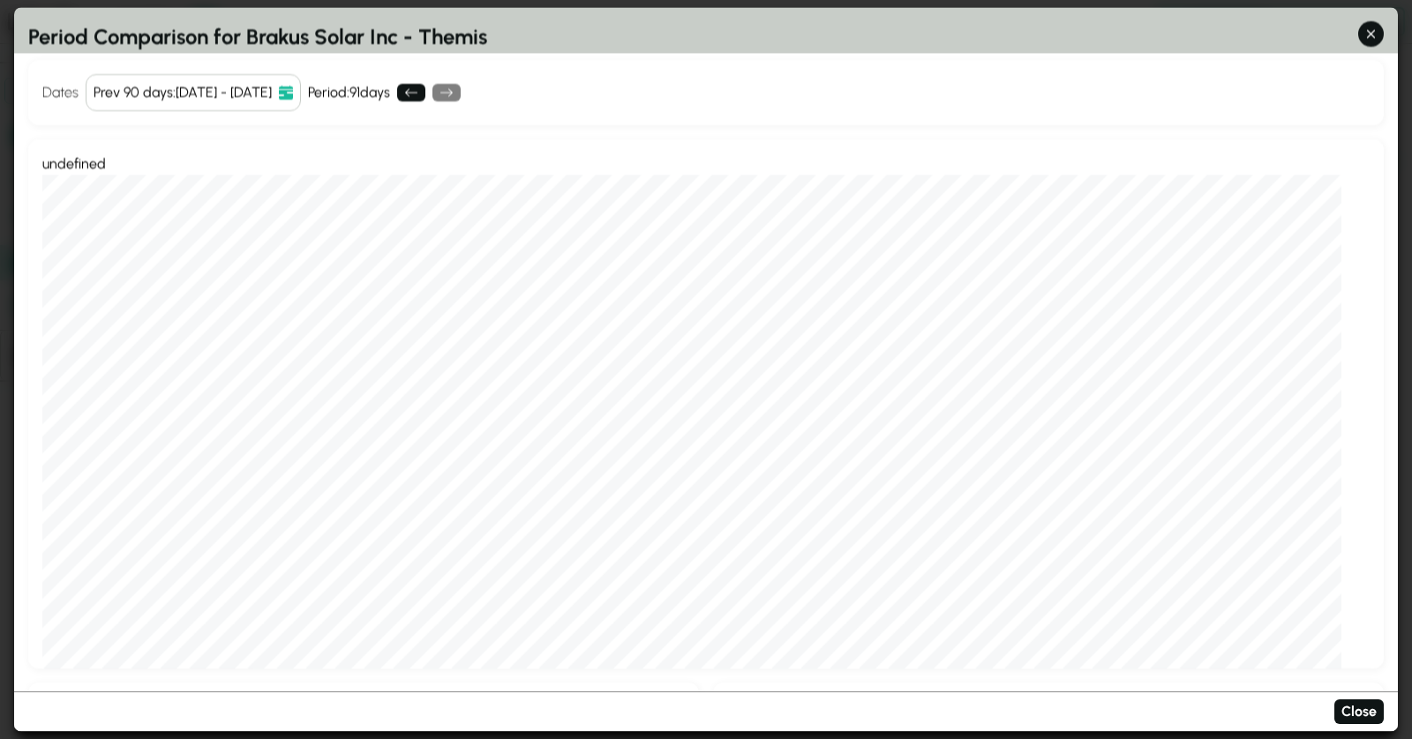
click at [293, 94] on icon at bounding box center [286, 93] width 14 height 14
click at [293, 92] on icon at bounding box center [286, 93] width 14 height 14
click at [629, 118] on div "Dates Prev 90 days : [DATE] - [DATE] Period: 91 days" at bounding box center [705, 92] width 1355 height 65
click at [293, 91] on icon at bounding box center [286, 93] width 14 height 14
click at [1370, 41] on icon "button" at bounding box center [1370, 34] width 19 height 19
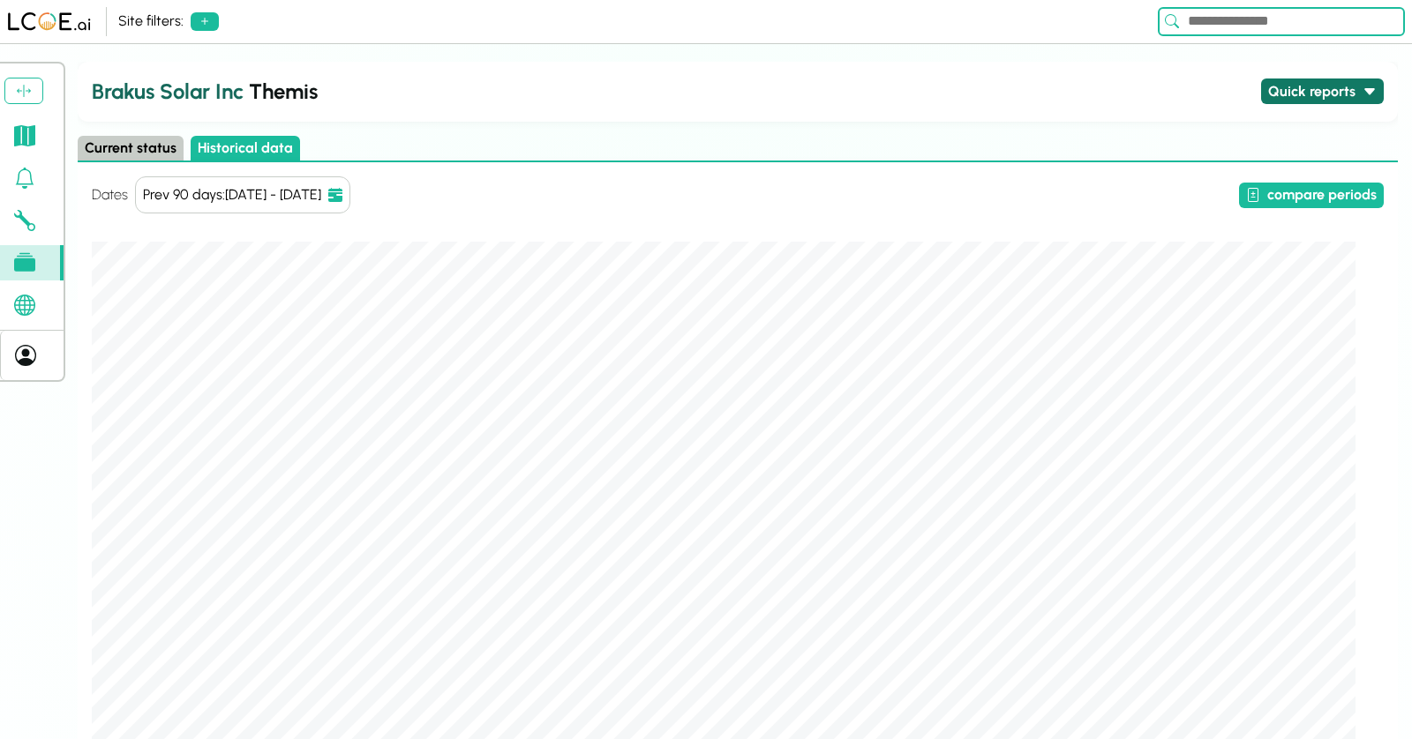
click at [1337, 98] on button "Quick reports" at bounding box center [1322, 92] width 123 height 26
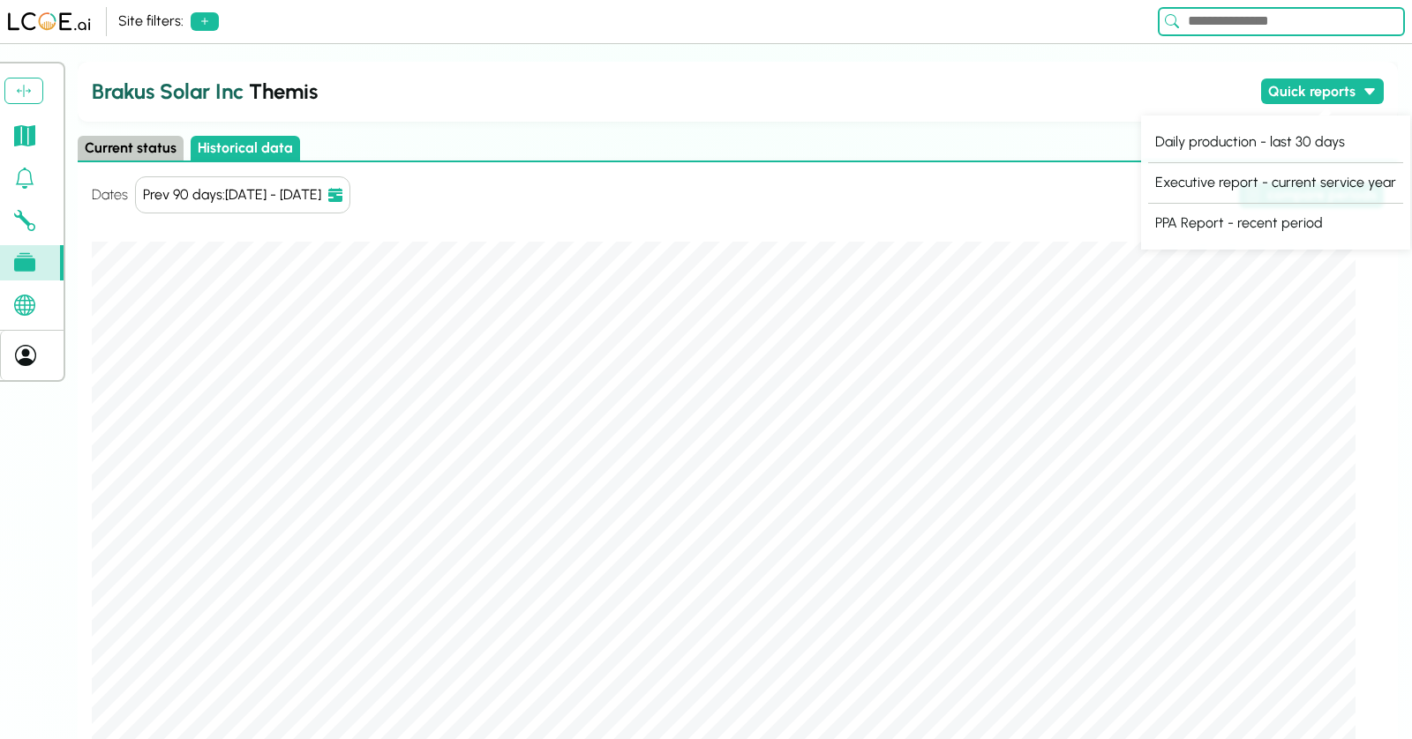
click at [969, 138] on div "Current status Historical data" at bounding box center [738, 149] width 1320 height 27
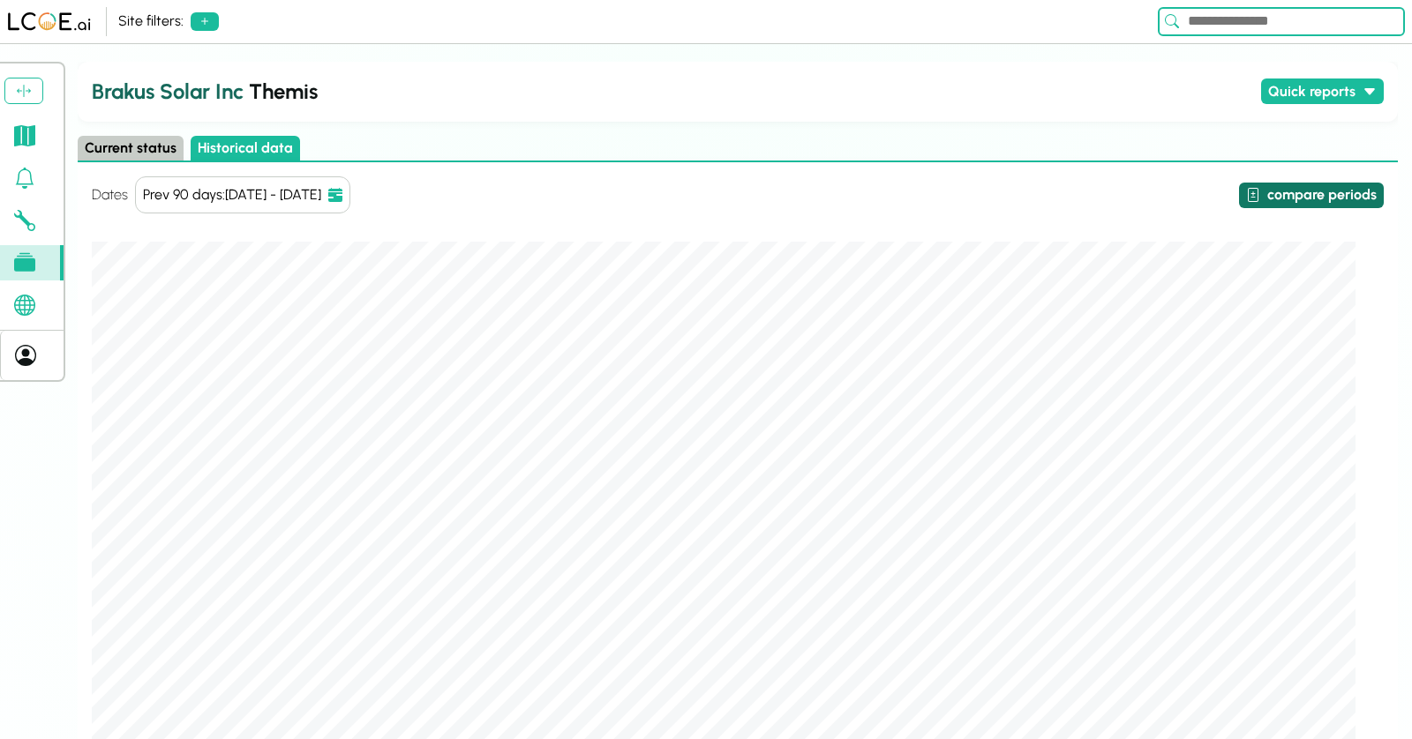
click at [1351, 191] on button "compare periods" at bounding box center [1311, 196] width 145 height 26
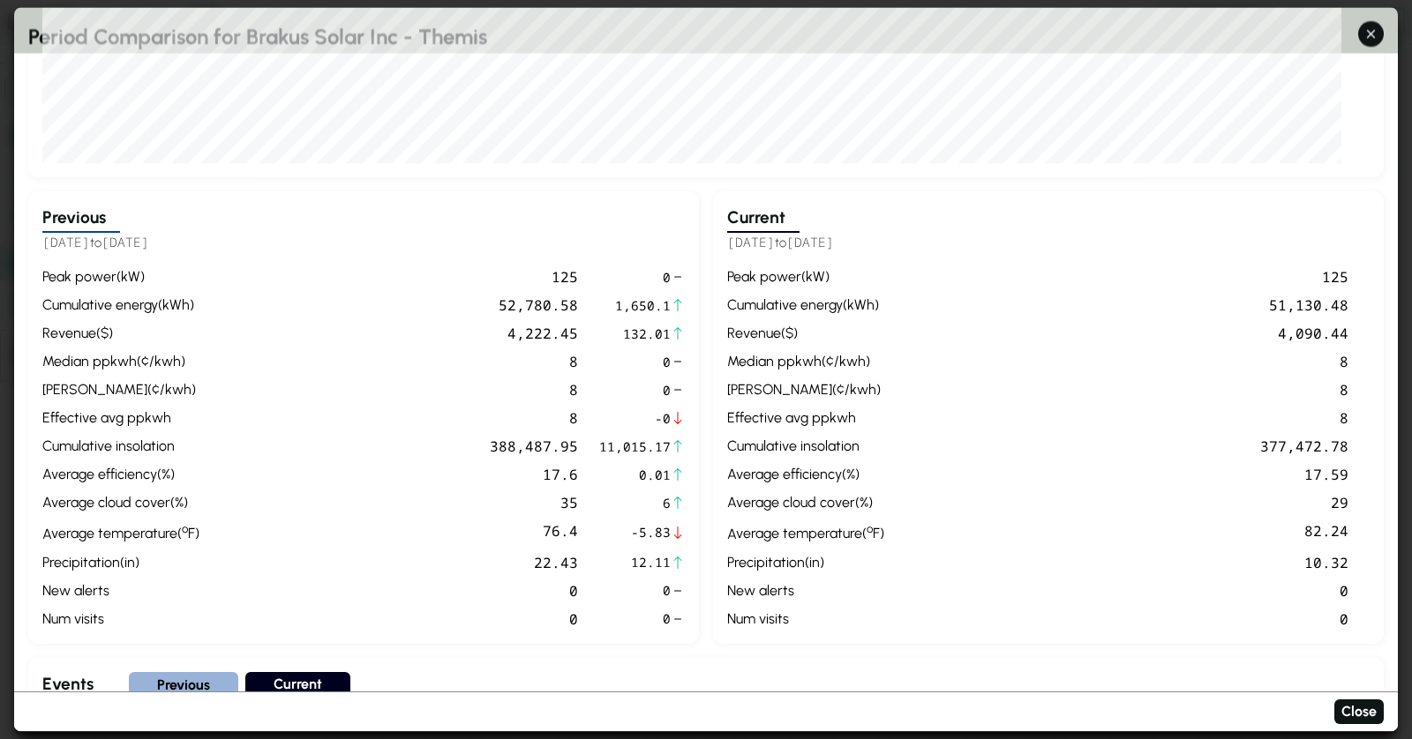
scroll to position [488, 0]
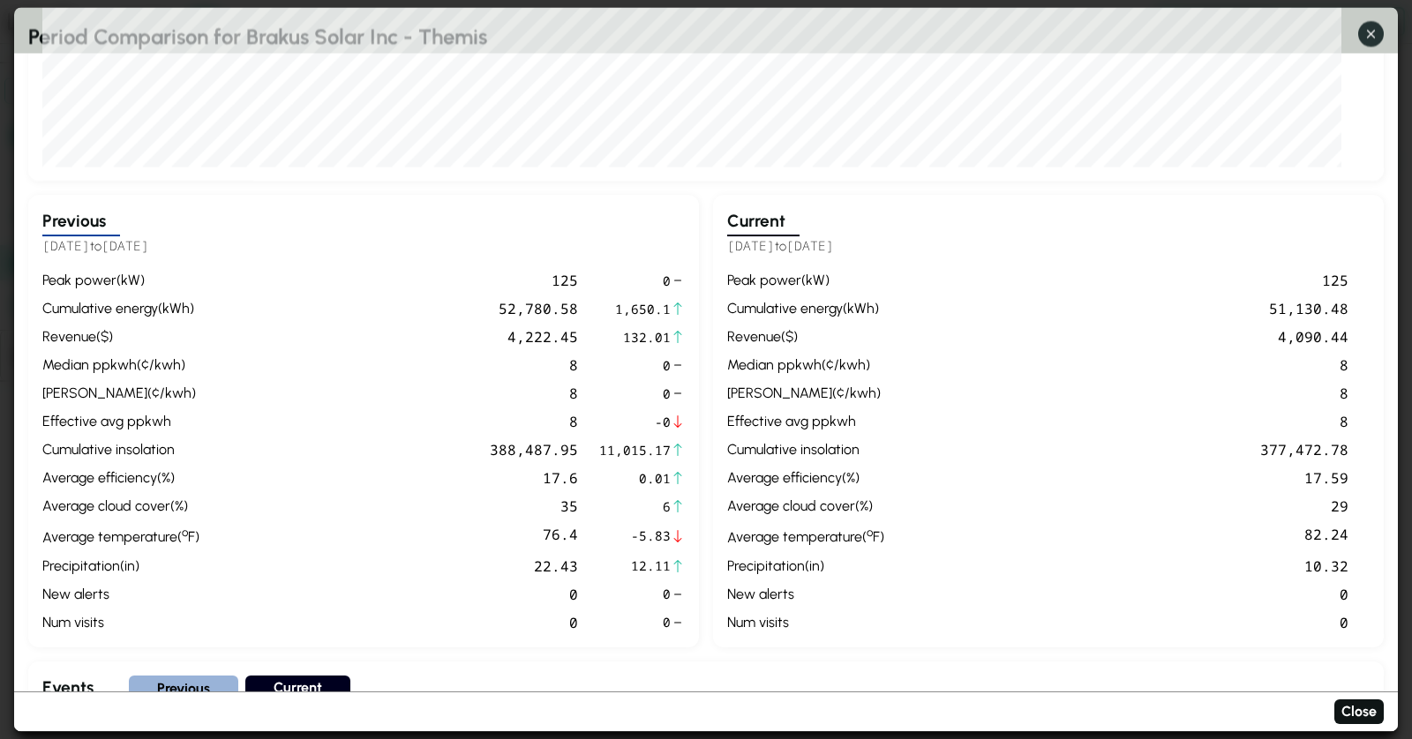
click at [1376, 43] on button "button" at bounding box center [1371, 34] width 26 height 26
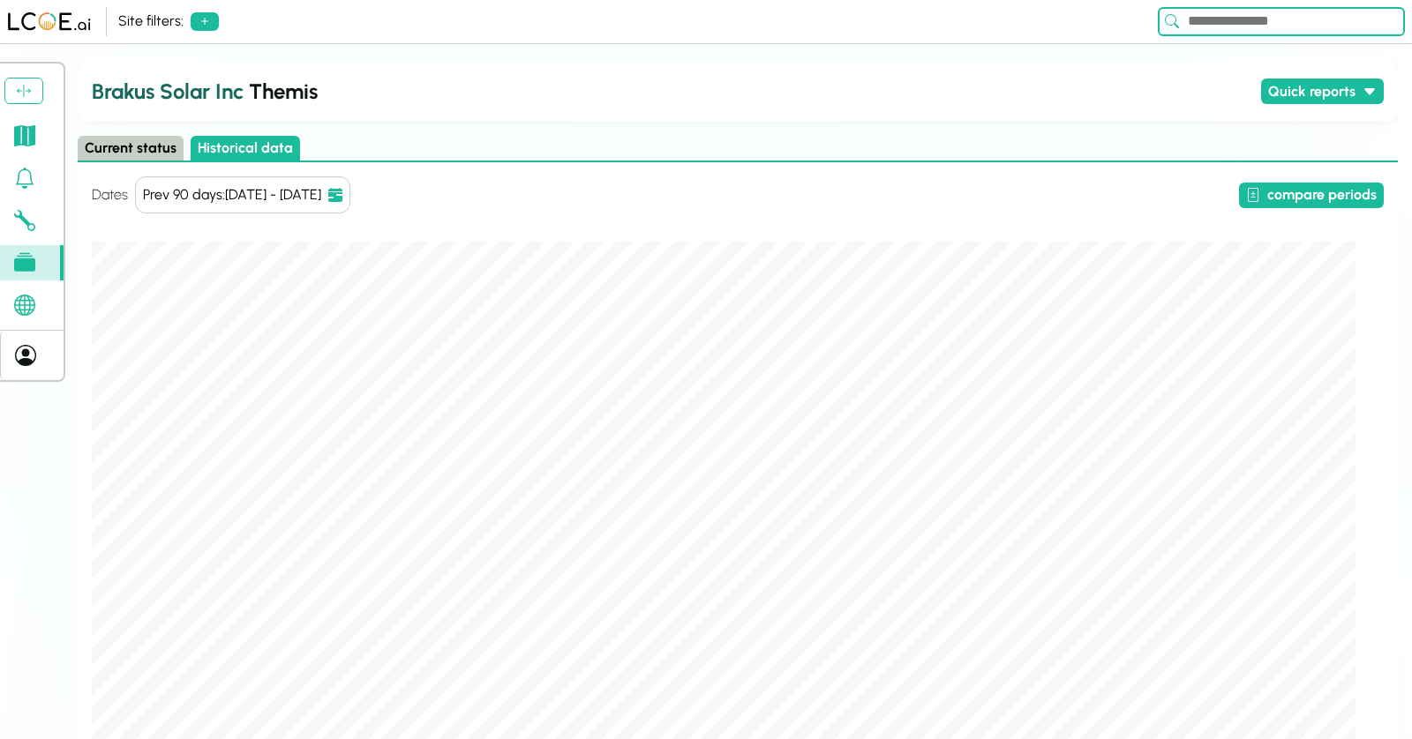
click at [11, 264] on link at bounding box center [32, 262] width 64 height 35
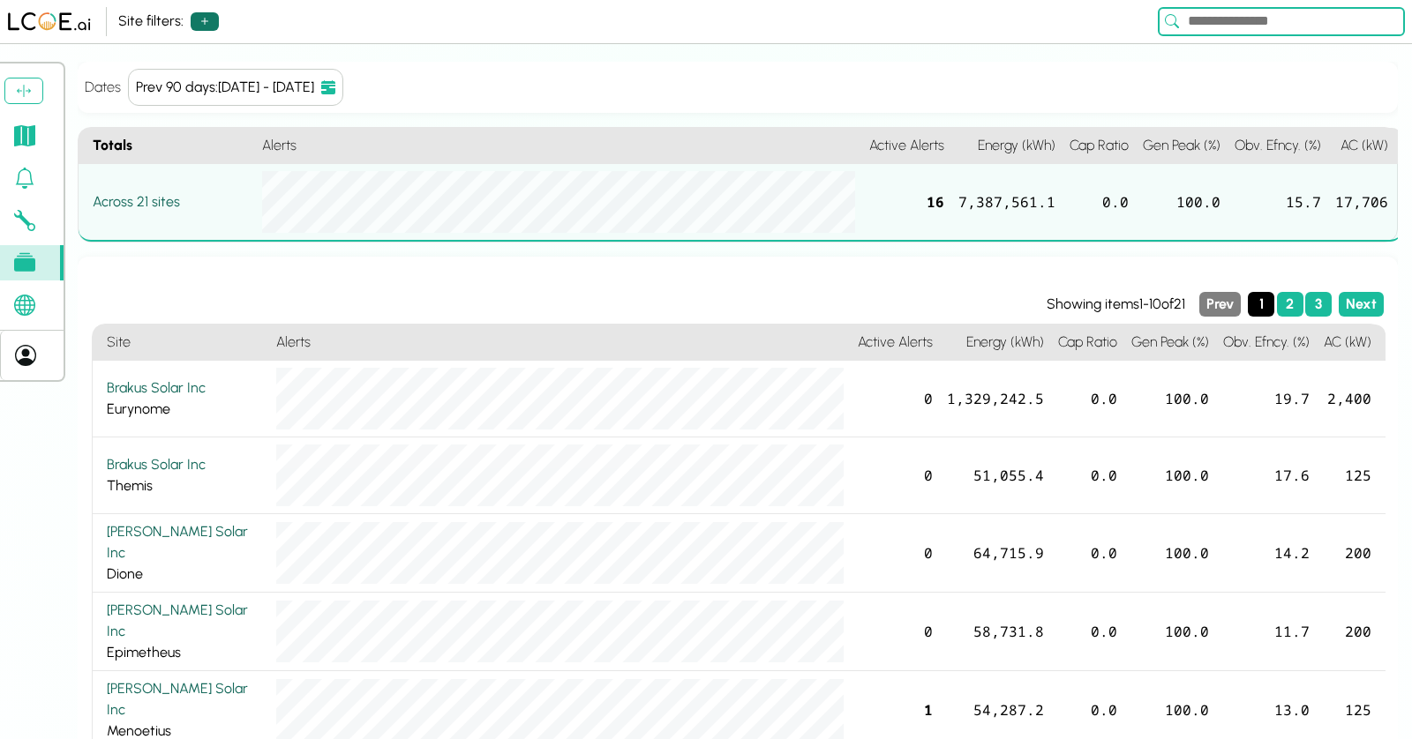
click at [201, 22] on icon at bounding box center [205, 21] width 14 height 14
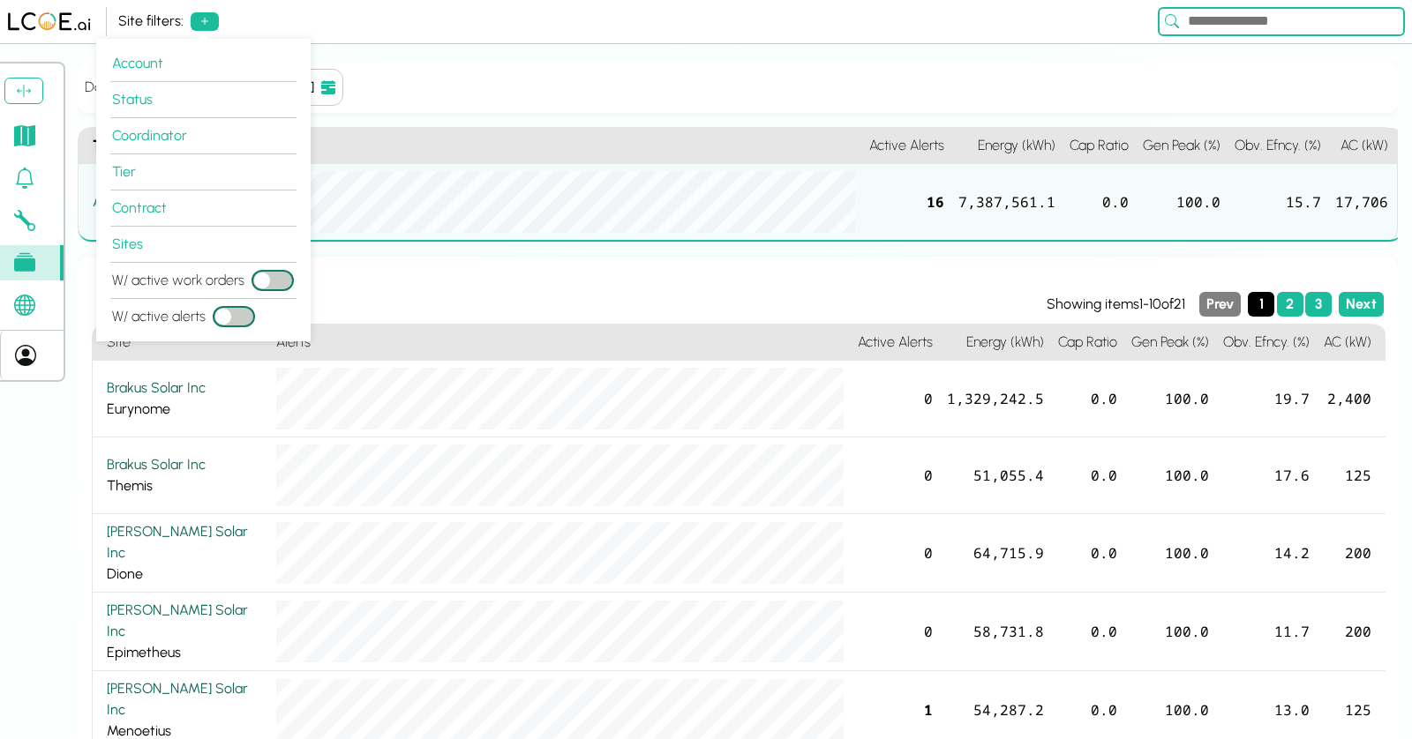
click at [925, 86] on div "Dates Prev 90 days : [DATE] - [DATE] Quick Ranges WTD MTD QTD YTD Prev 7 days P…" at bounding box center [738, 87] width 1320 height 51
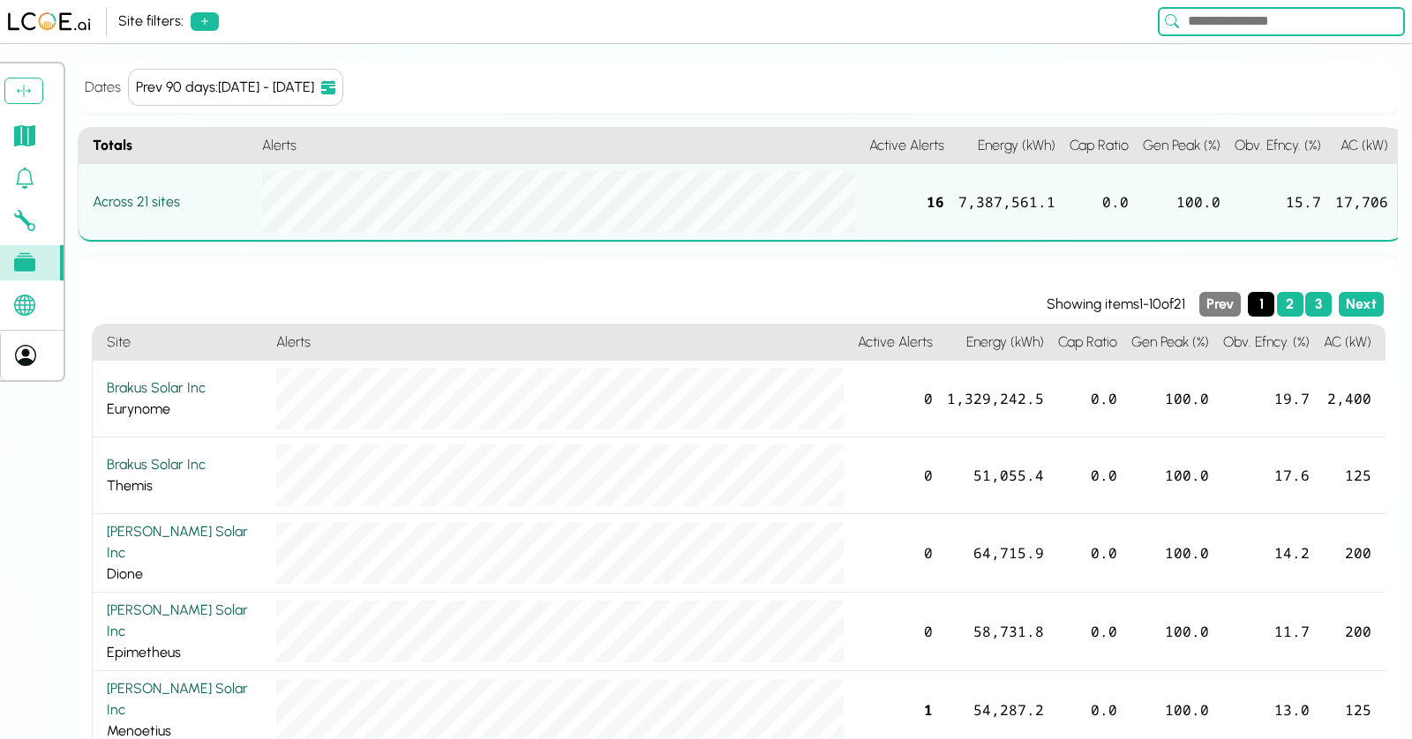
click at [28, 176] on icon at bounding box center [24, 178] width 21 height 21
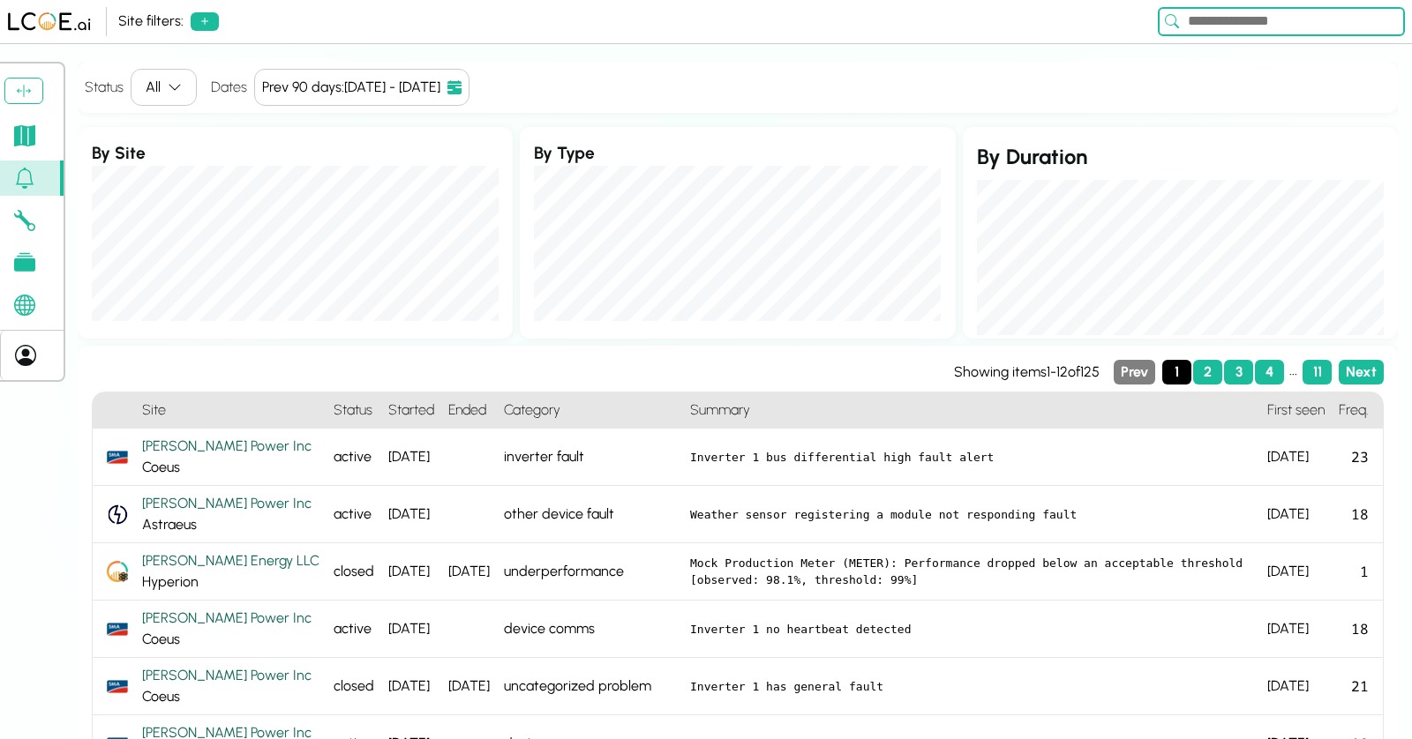
click at [26, 128] on icon at bounding box center [24, 135] width 21 height 21
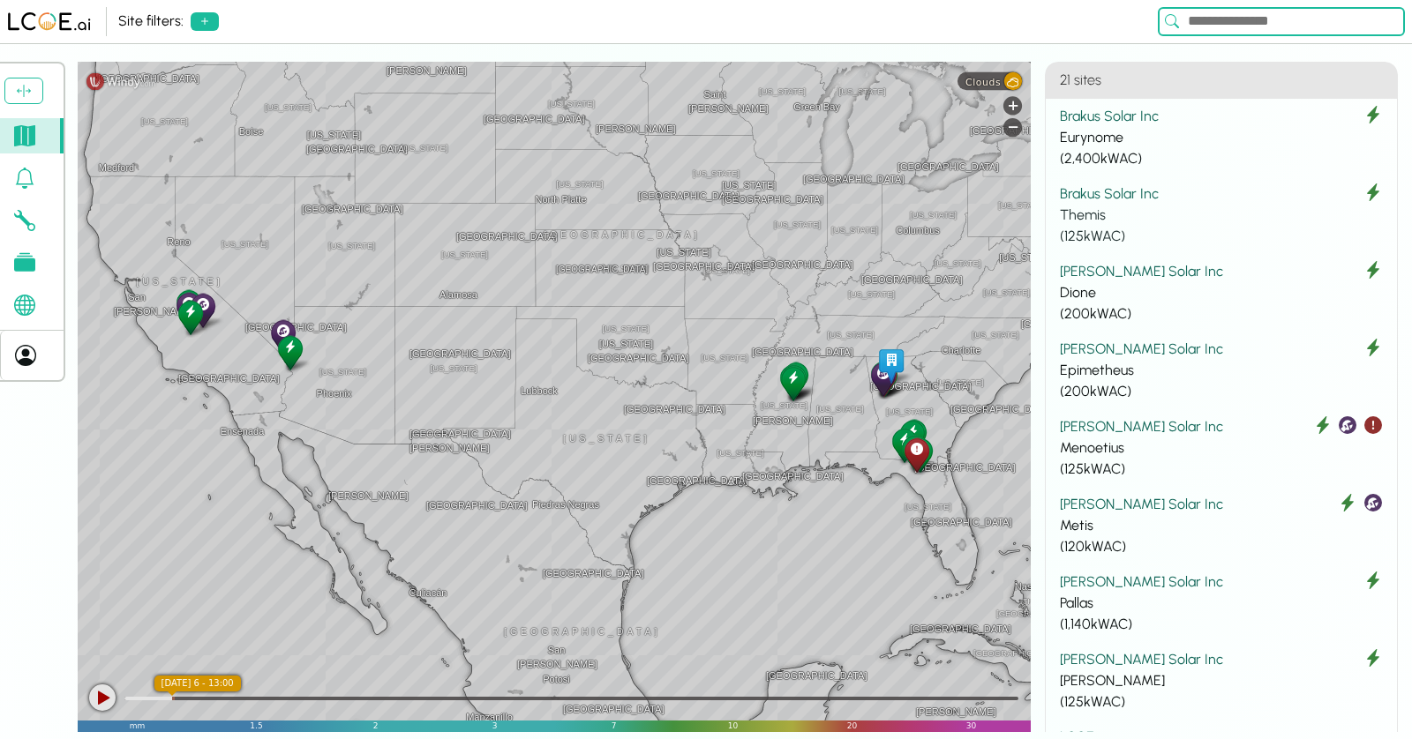
click at [1183, 199] on div "Brakus Solar Inc" at bounding box center [1221, 193] width 323 height 21
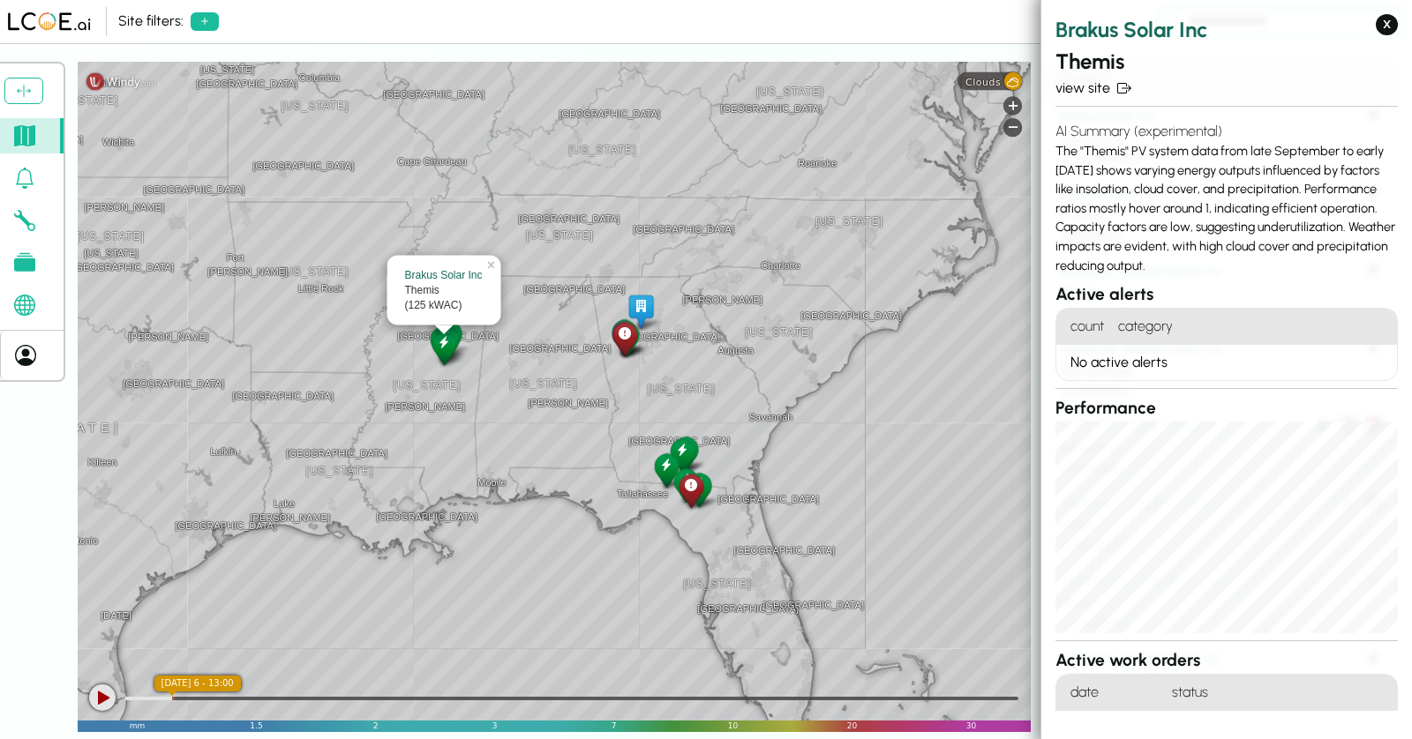
drag, startPoint x: 770, startPoint y: 471, endPoint x: 534, endPoint y: 358, distance: 262.0
click at [534, 358] on div "[GEOGRAPHIC_DATA] [US_STATE][GEOGRAPHIC_DATA] [GEOGRAPHIC_DATA] [GEOGRAPHIC_DAT…" at bounding box center [554, 397] width 953 height 670
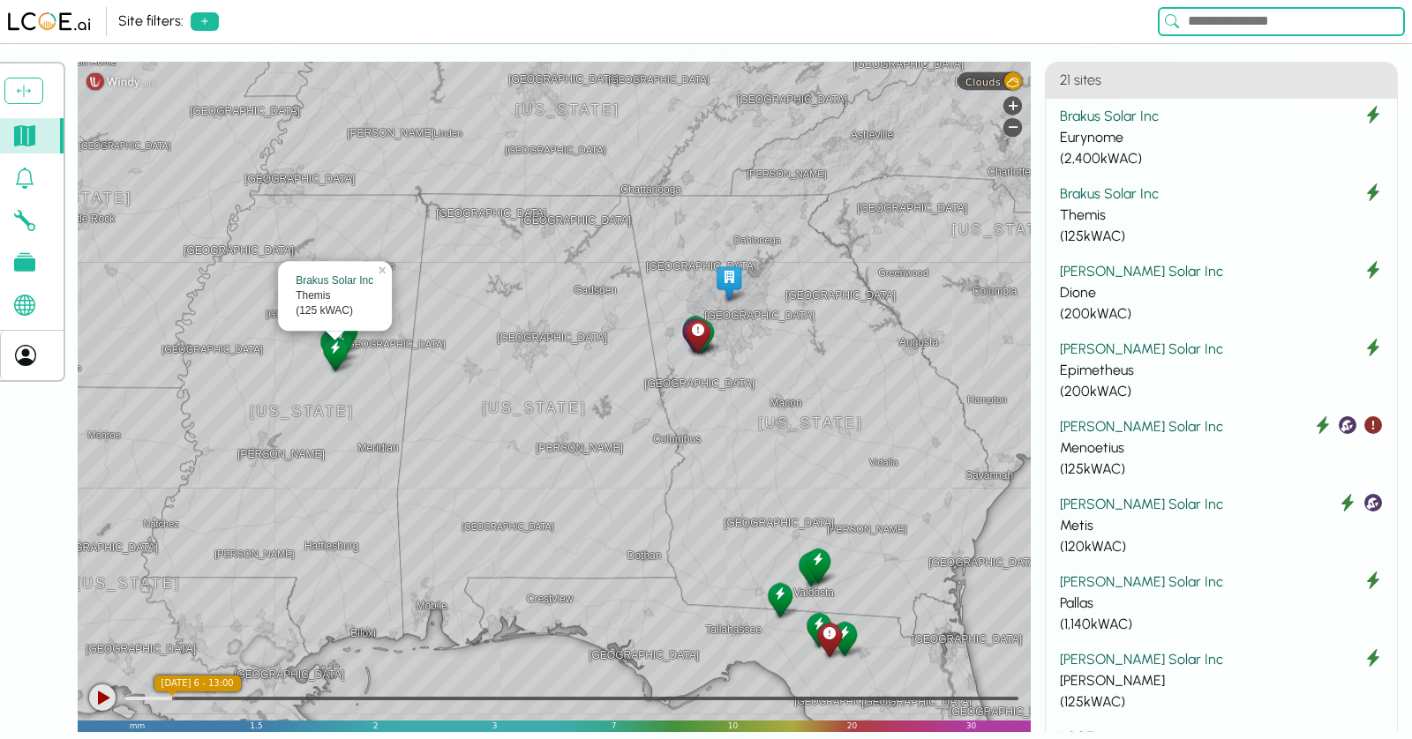
click at [814, 576] on div at bounding box center [817, 565] width 31 height 40
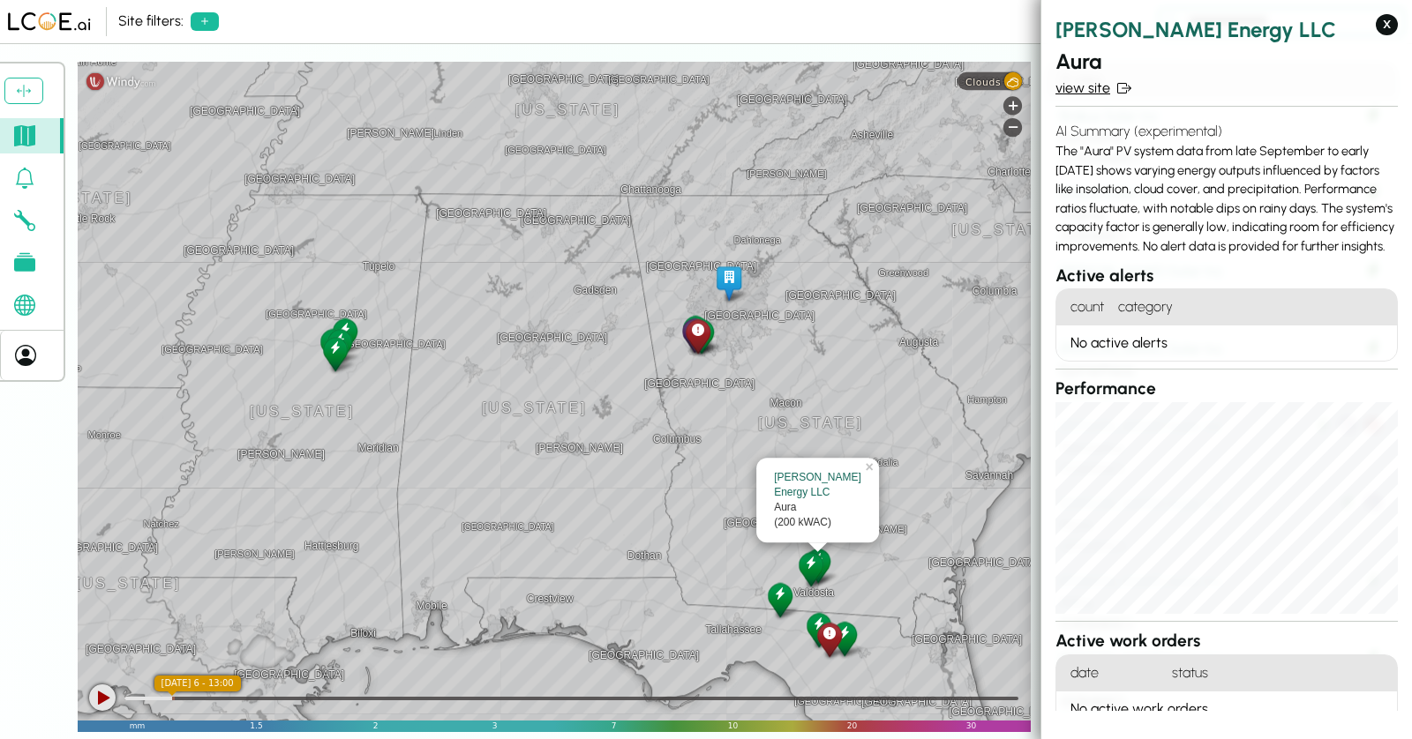
click at [1095, 88] on link "view site" at bounding box center [1226, 88] width 342 height 21
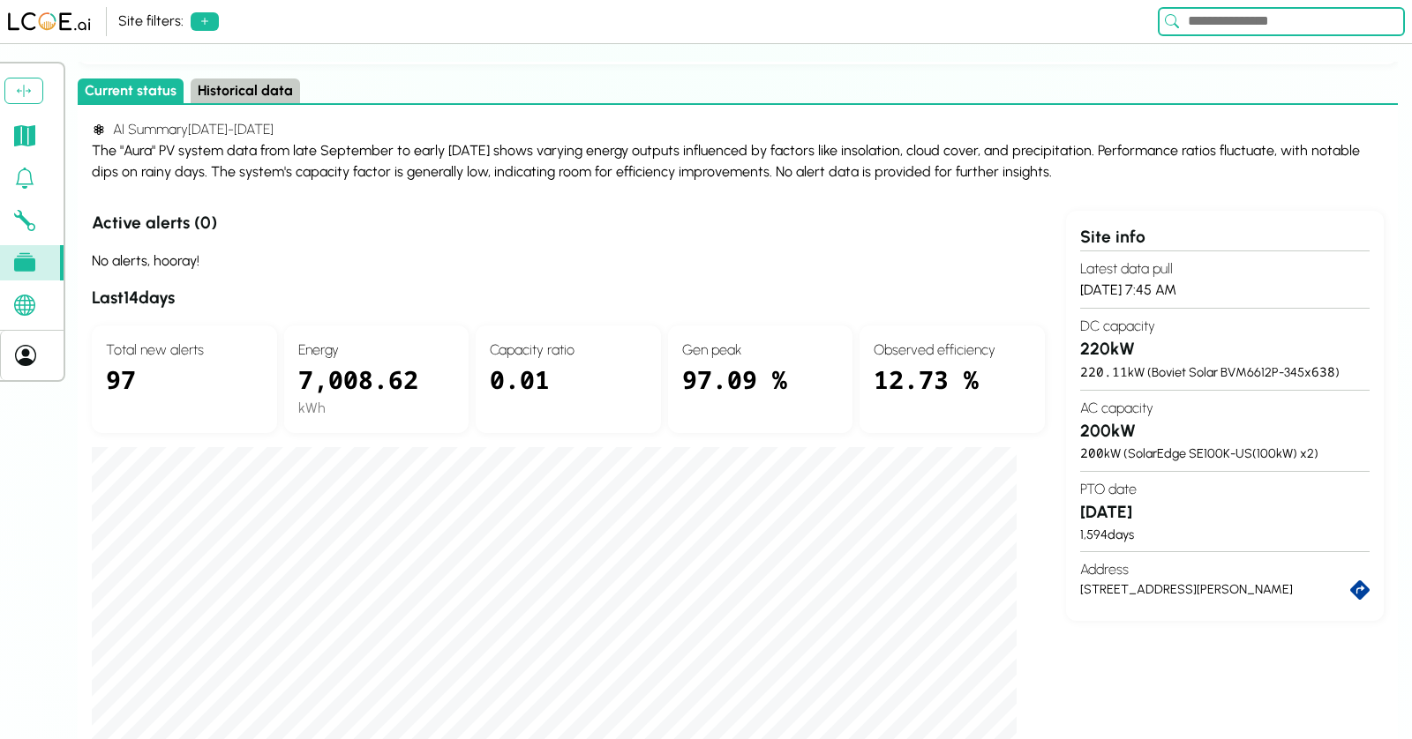
scroll to position [59, 0]
drag, startPoint x: 1182, startPoint y: 193, endPoint x: 313, endPoint y: 155, distance: 869.8
click at [1025, 499] on div "Active alerts ( 0 ) No alerts, hooray! Last 14 days Total new alerts 97 Energy …" at bounding box center [568, 583] width 953 height 748
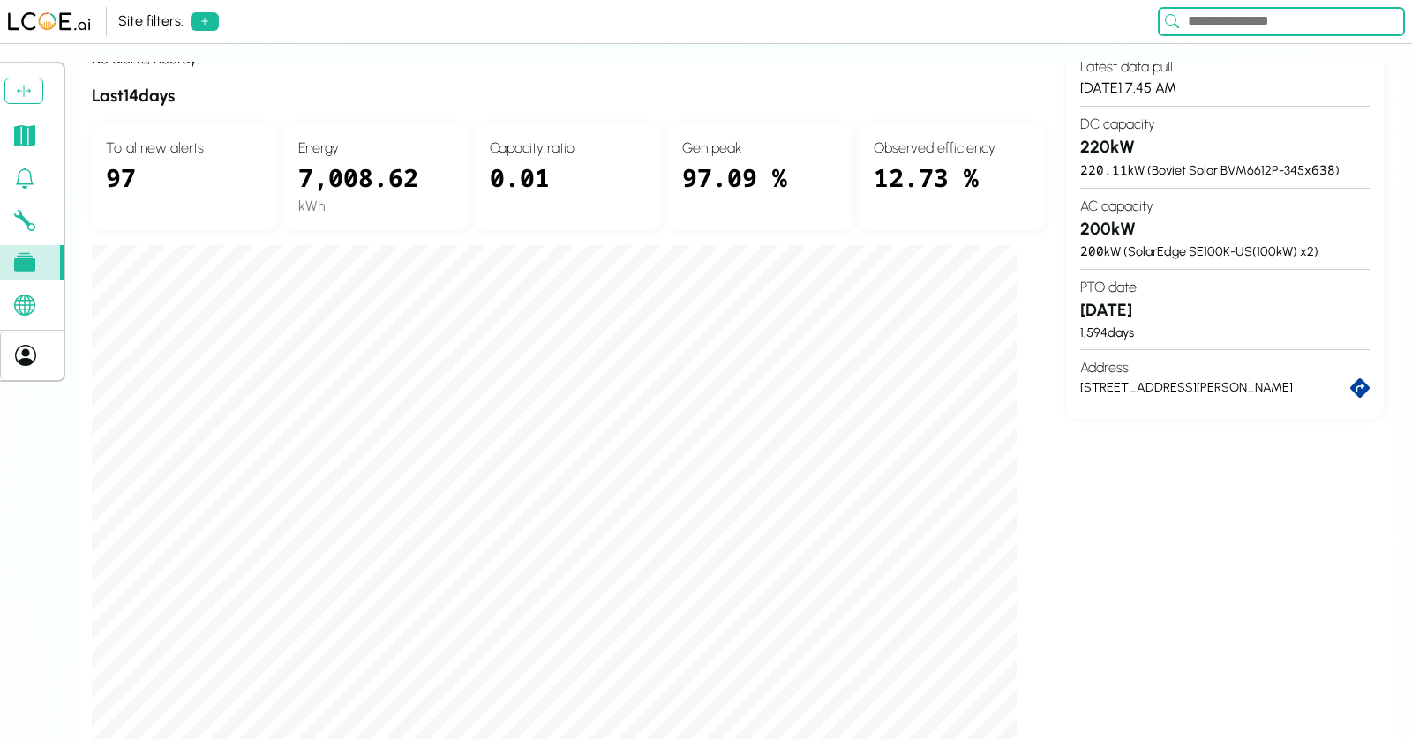
scroll to position [319, 0]
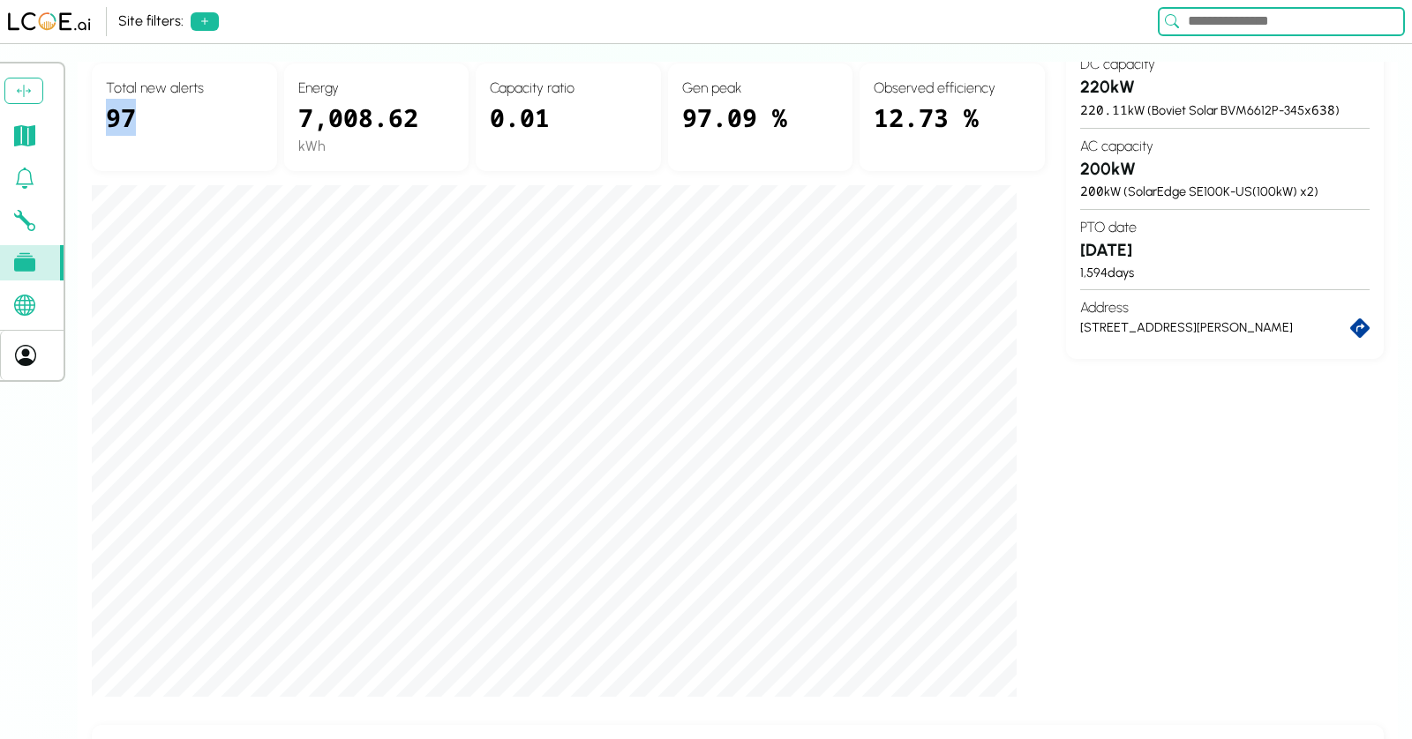
drag, startPoint x: 108, startPoint y: 107, endPoint x: 241, endPoint y: 139, distance: 137.2
click at [241, 139] on div "97" at bounding box center [184, 128] width 157 height 58
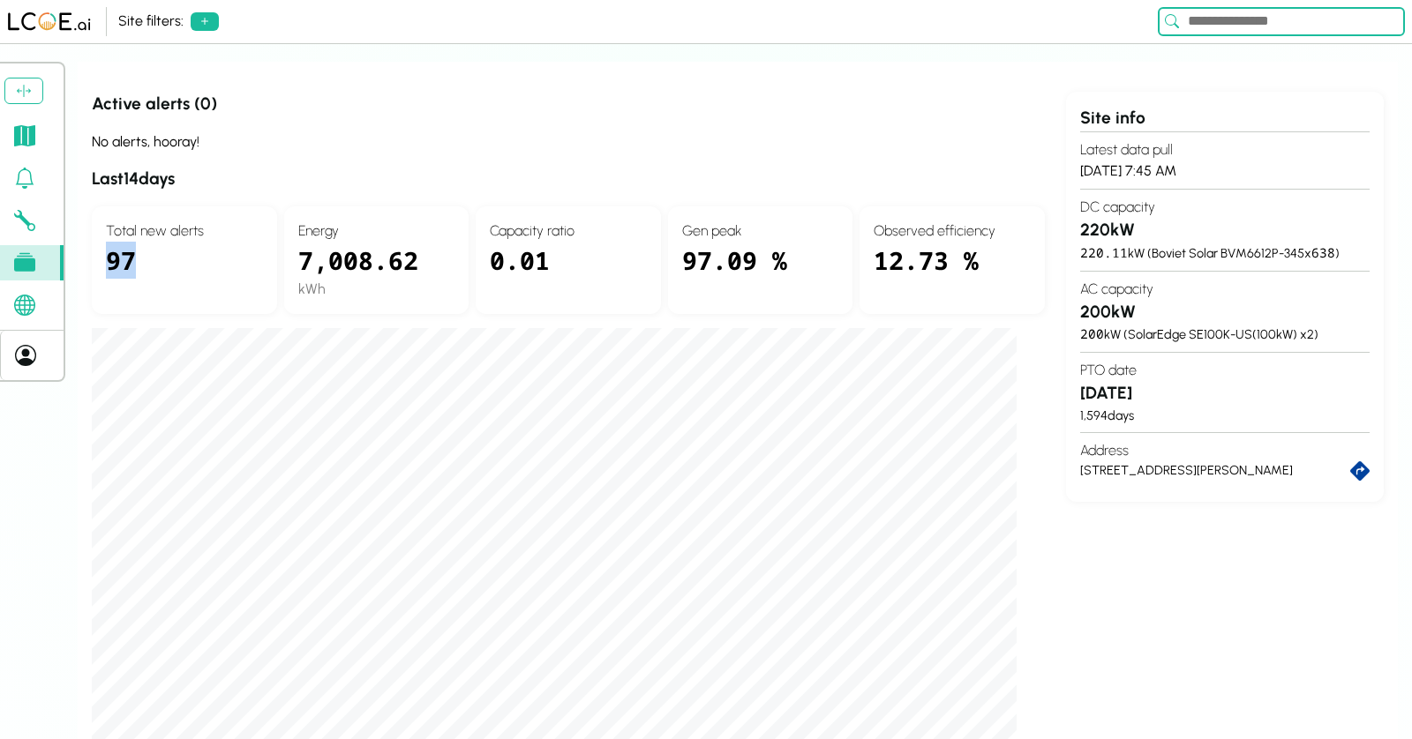
scroll to position [170, 0]
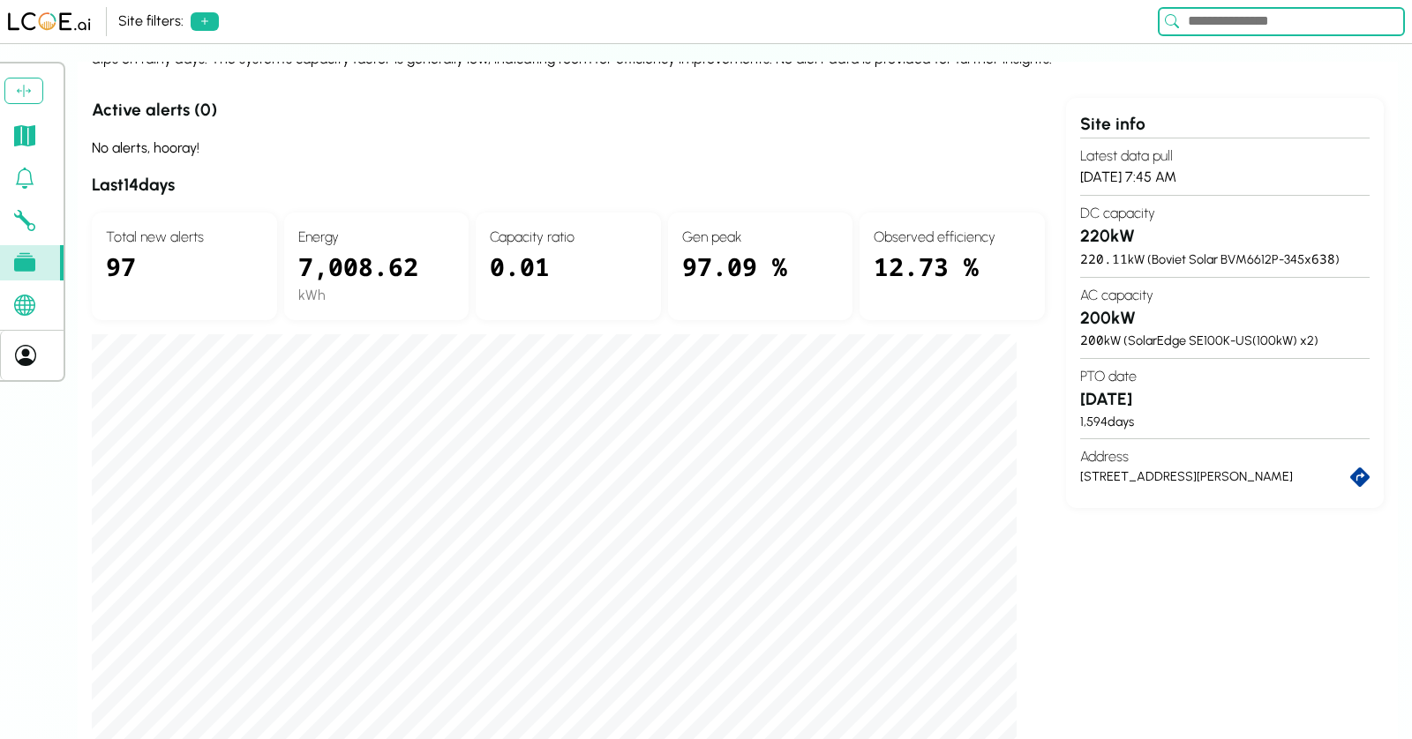
click at [1037, 207] on div "Active alerts ( 0 ) No alerts, hooray! Last 14 days Total new alerts 97 Energy …" at bounding box center [568, 472] width 953 height 748
click at [1048, 175] on section "Active alerts ( 0 ) No alerts, hooray! Last 14 days Total new alerts 97 Energy …" at bounding box center [738, 472] width 1292 height 748
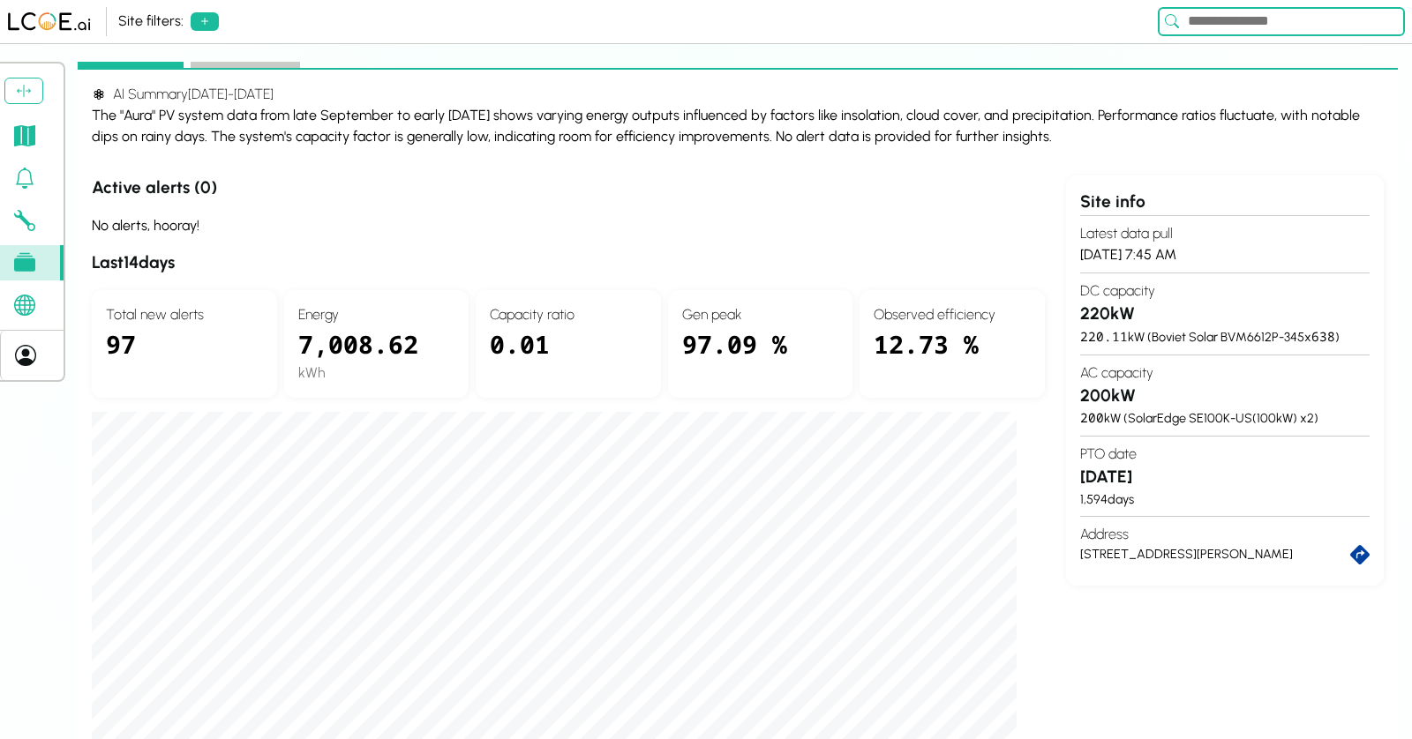
scroll to position [0, 0]
